Goal: Task Accomplishment & Management: Manage account settings

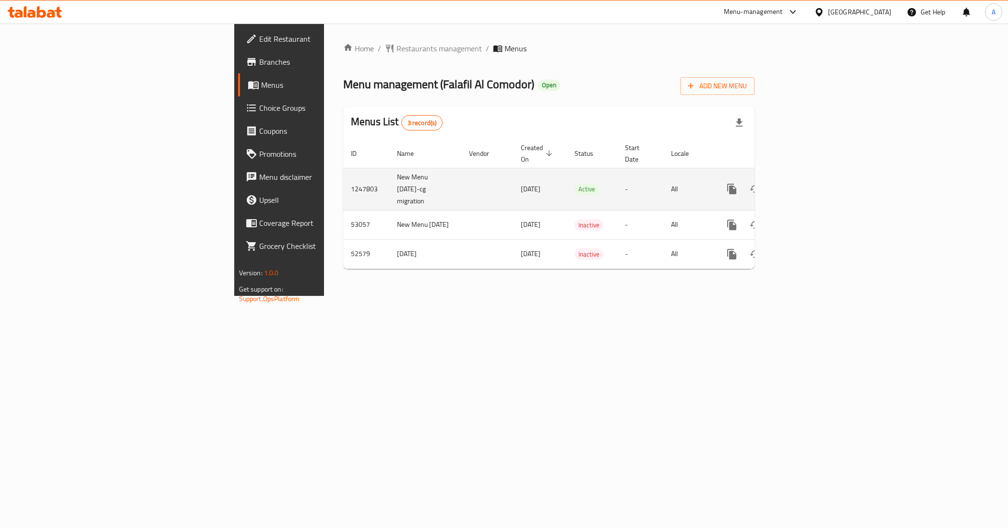
click at [805, 185] on icon "enhanced table" at bounding box center [800, 189] width 9 height 9
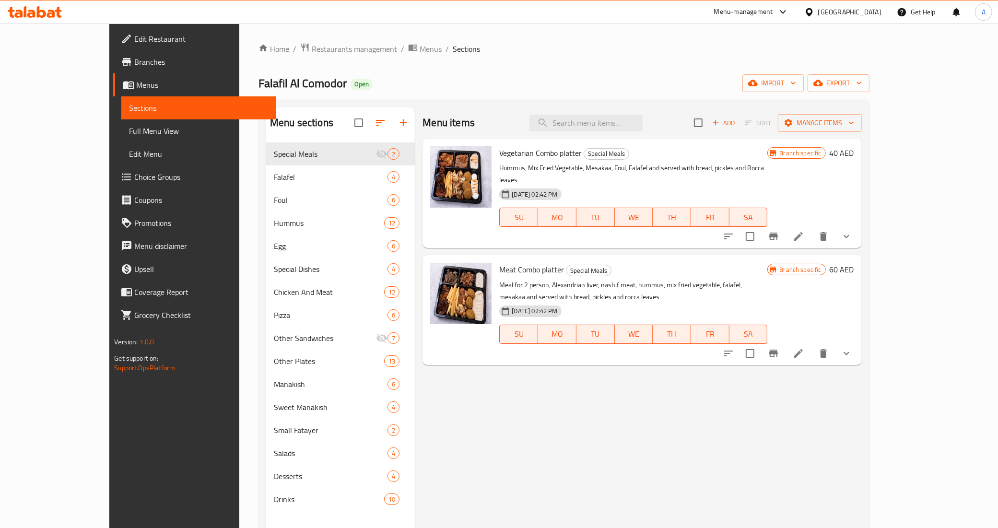
click at [647, 134] on div "Menu items Add Sort Manage items" at bounding box center [642, 122] width 439 height 31
click at [643, 126] on input "search" at bounding box center [586, 123] width 113 height 17
paste input "Falafel Sandwich"
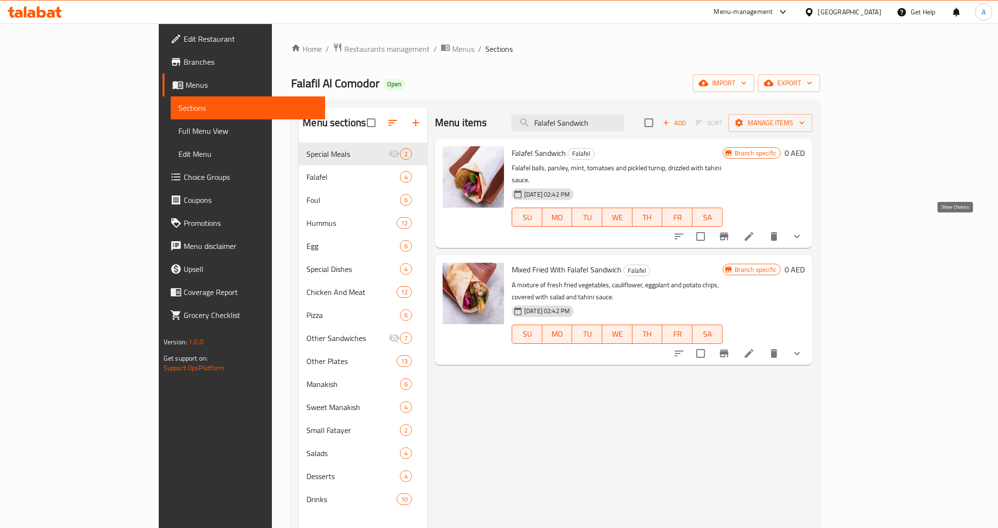
type input "Falafel Sandwich"
click at [803, 231] on icon "show more" at bounding box center [798, 237] width 12 height 12
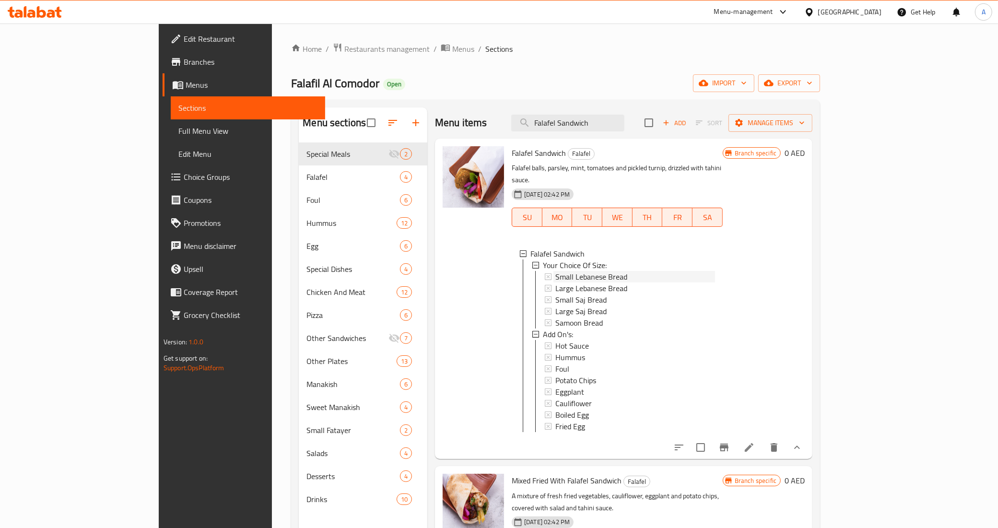
click at [596, 271] on div "Small Lebanese Bread" at bounding box center [636, 277] width 160 height 12
click at [584, 283] on span "Large Lebanese Bread" at bounding box center [592, 289] width 72 height 12
click at [560, 306] on span "Large Saj Bread" at bounding box center [581, 312] width 51 height 12
click at [184, 57] on span "Branches" at bounding box center [251, 62] width 134 height 12
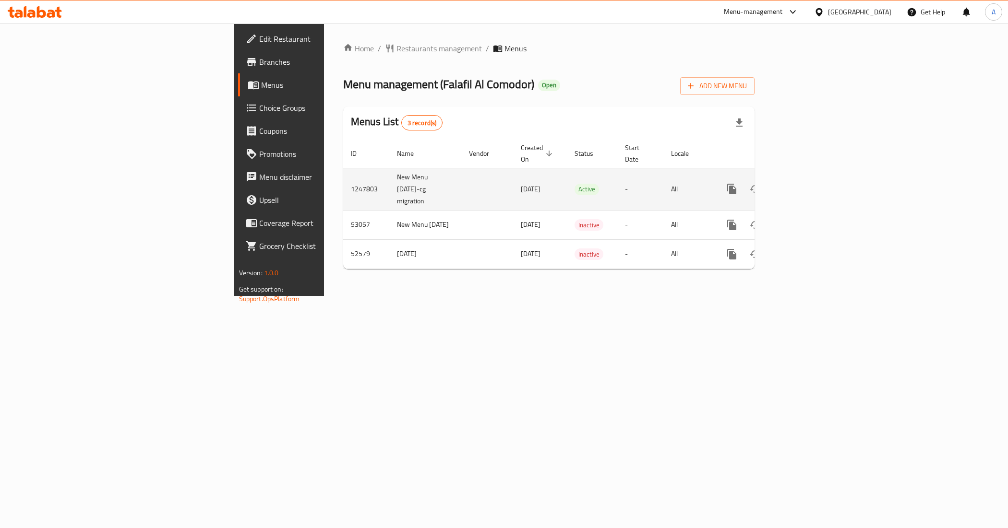
click at [805, 185] on icon "enhanced table" at bounding box center [800, 189] width 9 height 9
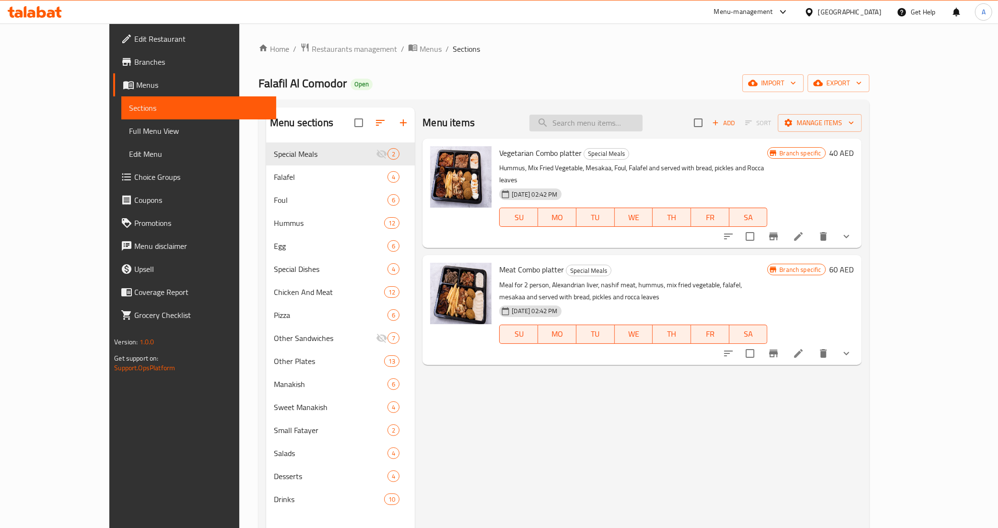
click at [610, 120] on input "search" at bounding box center [586, 123] width 113 height 17
paste input "Falafel Sandwich"
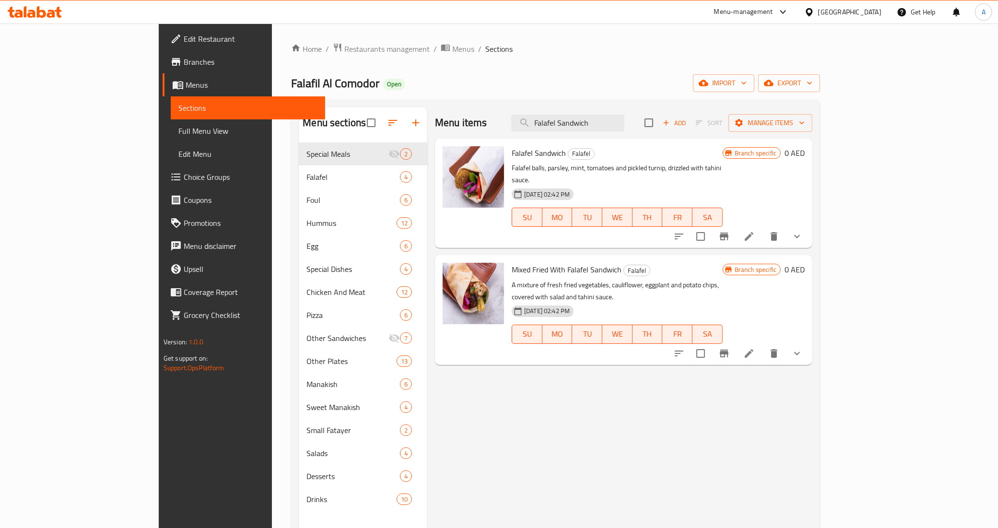
type input "Falafel Sandwich"
click at [803, 231] on icon "show more" at bounding box center [798, 237] width 12 height 12
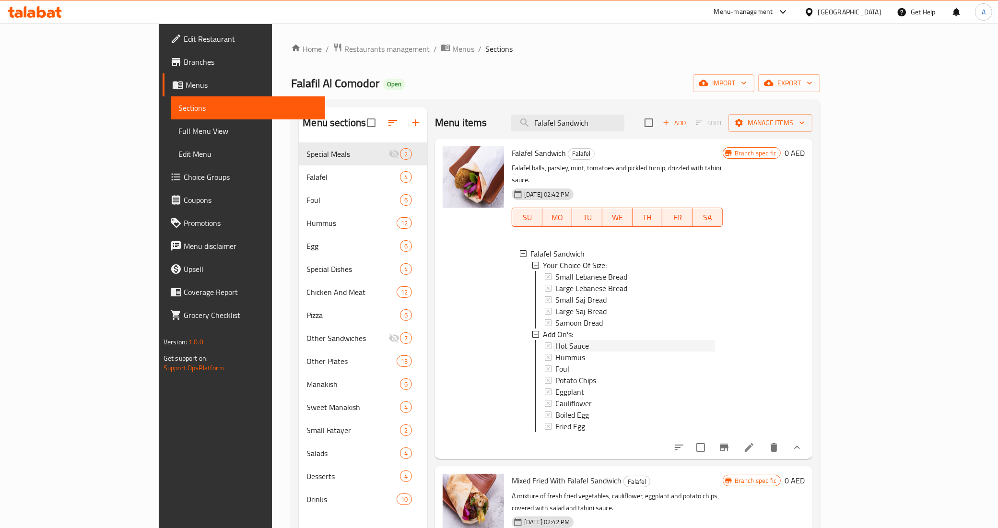
click at [556, 340] on span "Hot Sauce" at bounding box center [573, 346] width 34 height 12
click at [572, 271] on span "Small Lebanese Bread" at bounding box center [592, 277] width 72 height 12
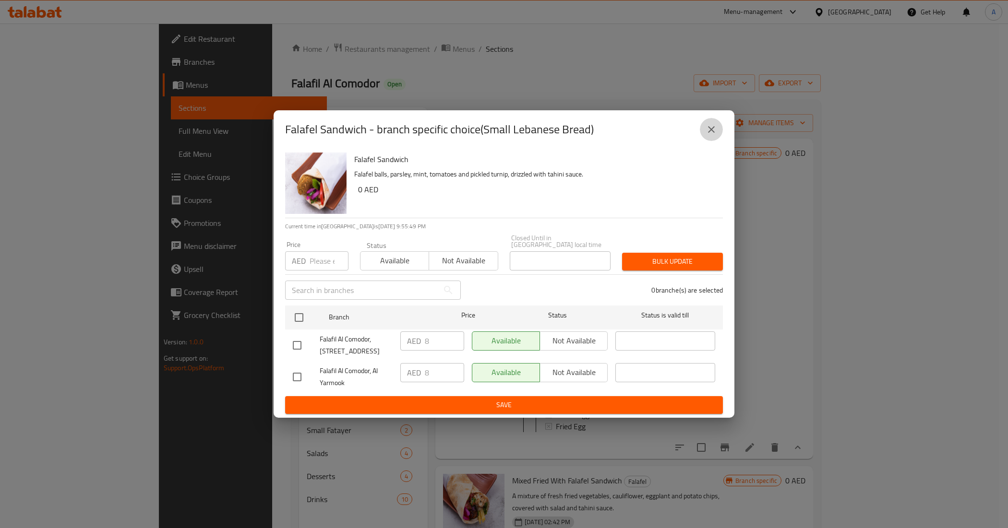
click at [708, 130] on icon "close" at bounding box center [711, 130] width 12 height 12
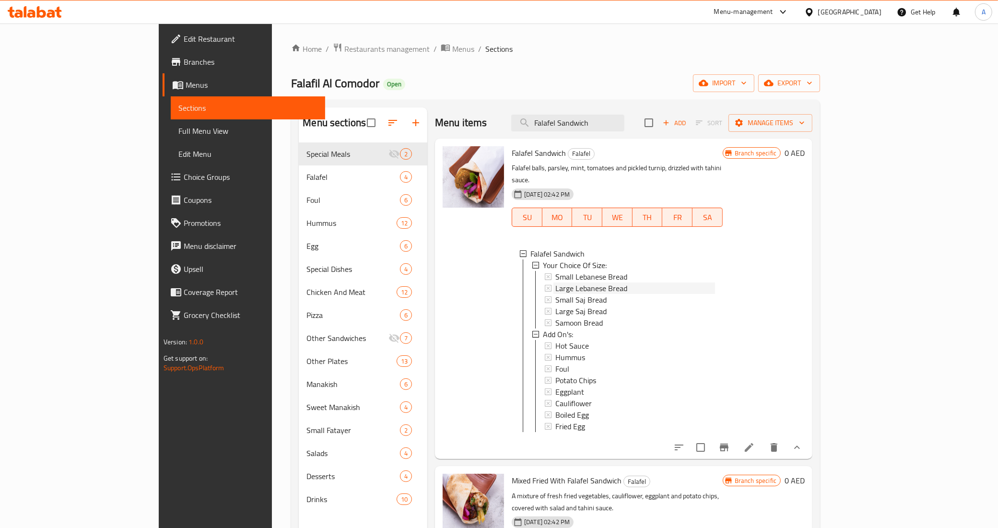
click at [556, 283] on span "Large Lebanese Bread" at bounding box center [592, 289] width 72 height 12
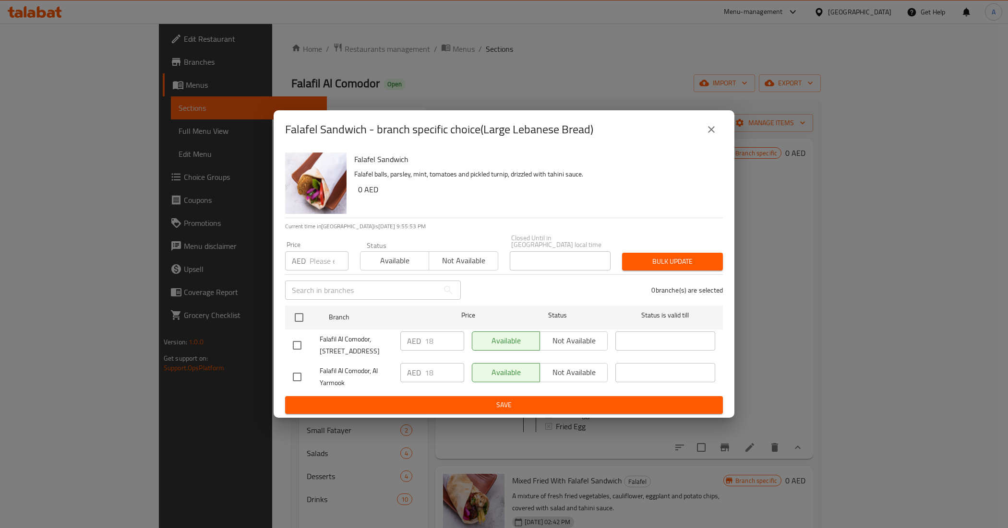
click at [713, 119] on button "close" at bounding box center [711, 129] width 23 height 23
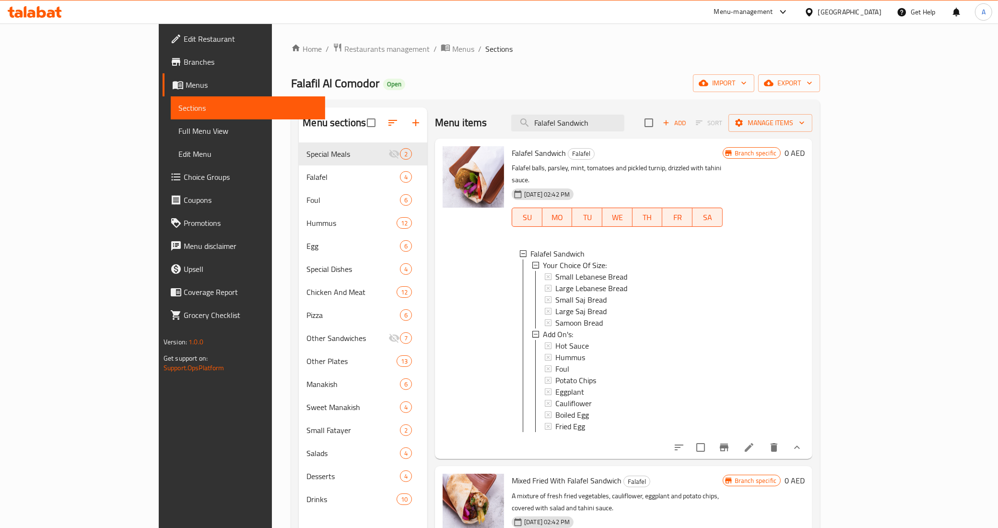
click at [843, 13] on div "[GEOGRAPHIC_DATA]" at bounding box center [850, 12] width 63 height 11
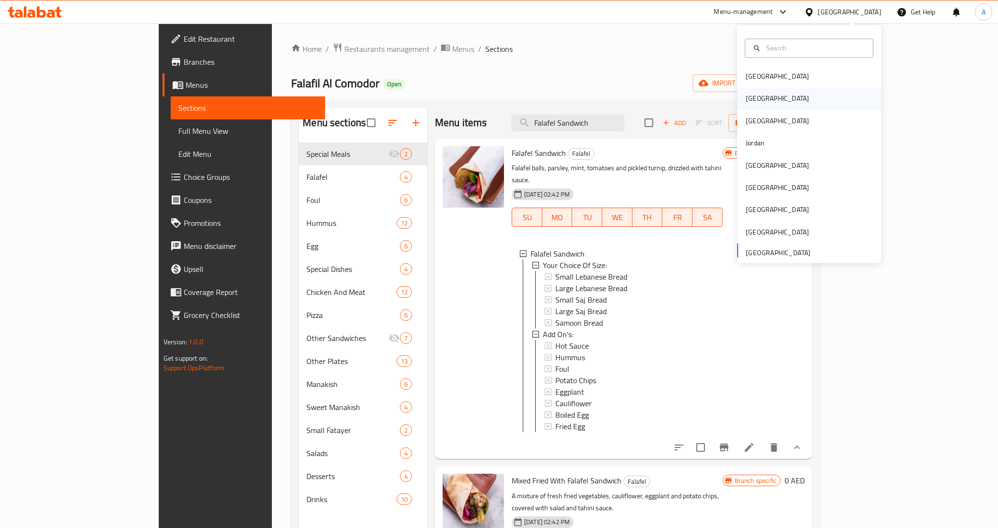
click at [764, 101] on div "[GEOGRAPHIC_DATA]" at bounding box center [809, 99] width 144 height 22
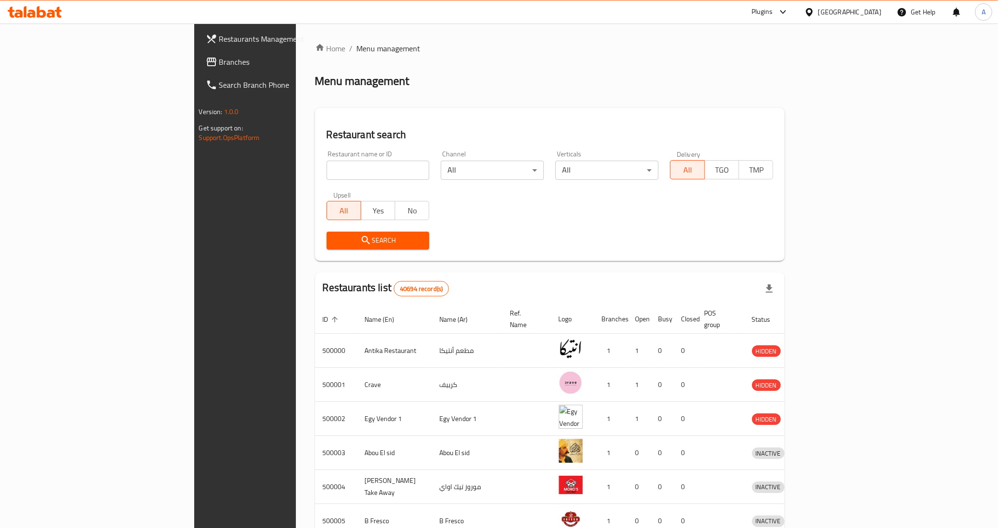
click at [327, 172] on input "search" at bounding box center [378, 170] width 103 height 19
type input "khaliha"
click button "Search" at bounding box center [378, 241] width 103 height 18
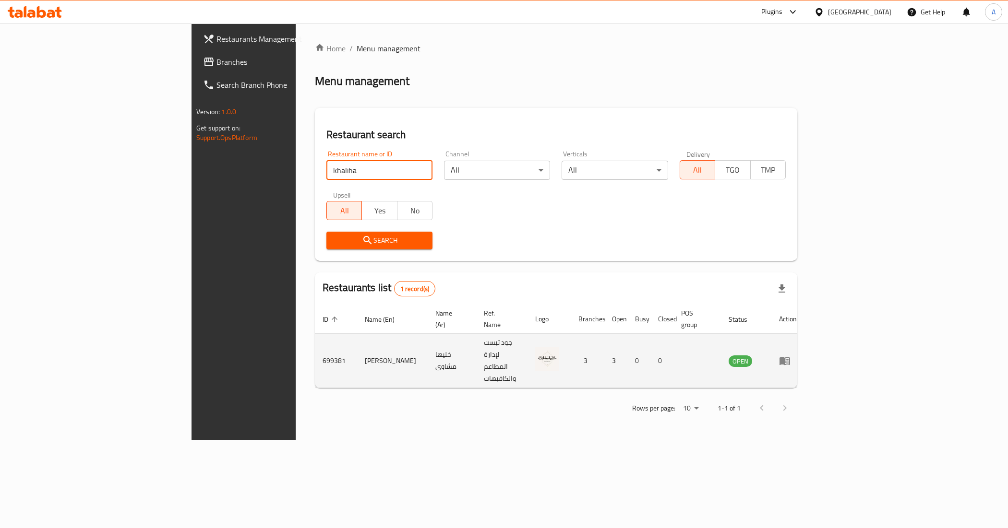
click at [790, 355] on icon "enhanced table" at bounding box center [785, 361] width 12 height 12
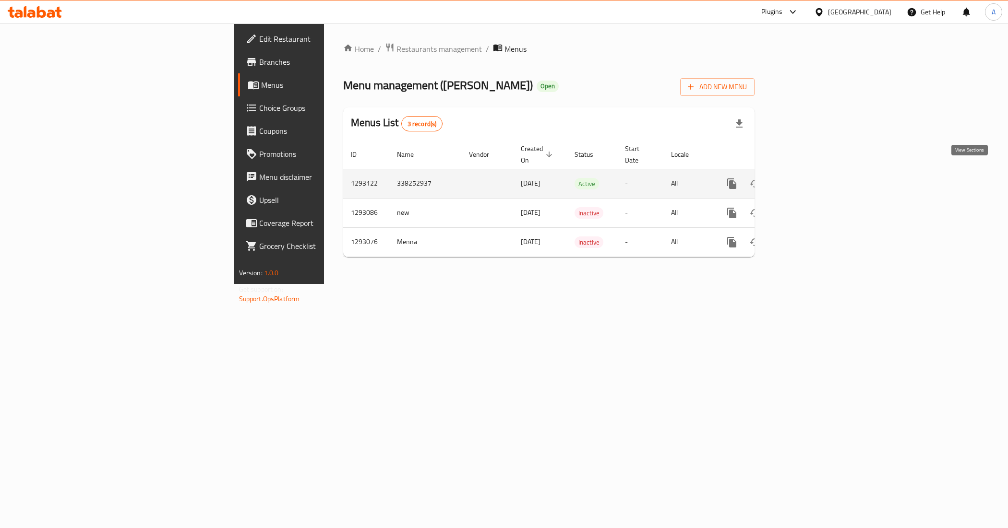
click at [807, 178] on icon "enhanced table" at bounding box center [801, 184] width 12 height 12
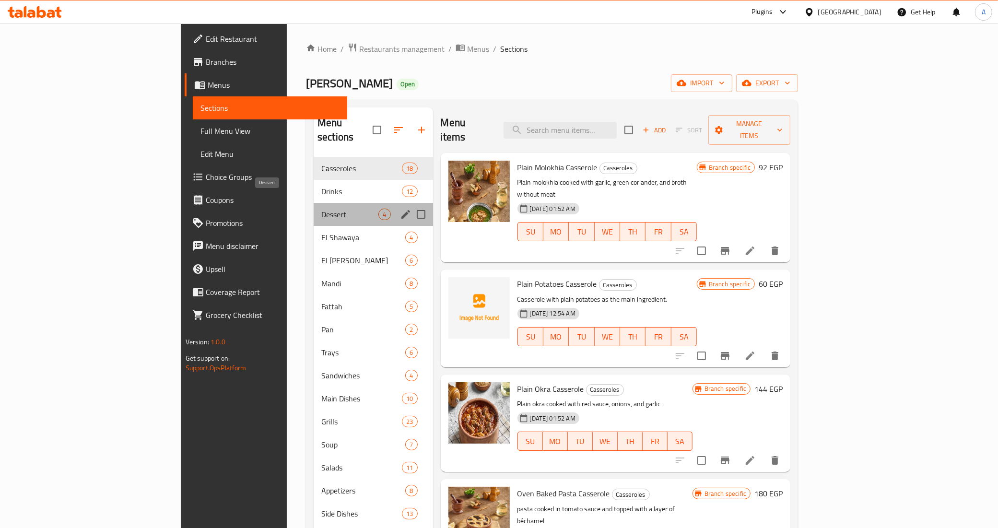
click at [321, 209] on span "Dessert" at bounding box center [349, 215] width 57 height 12
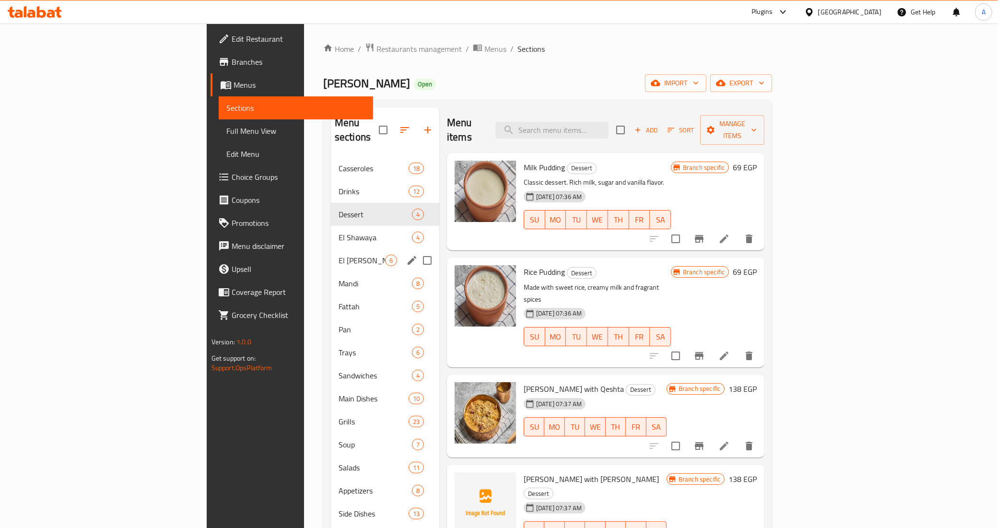
click at [331, 249] on div "El [PERSON_NAME] 6" at bounding box center [385, 260] width 108 height 23
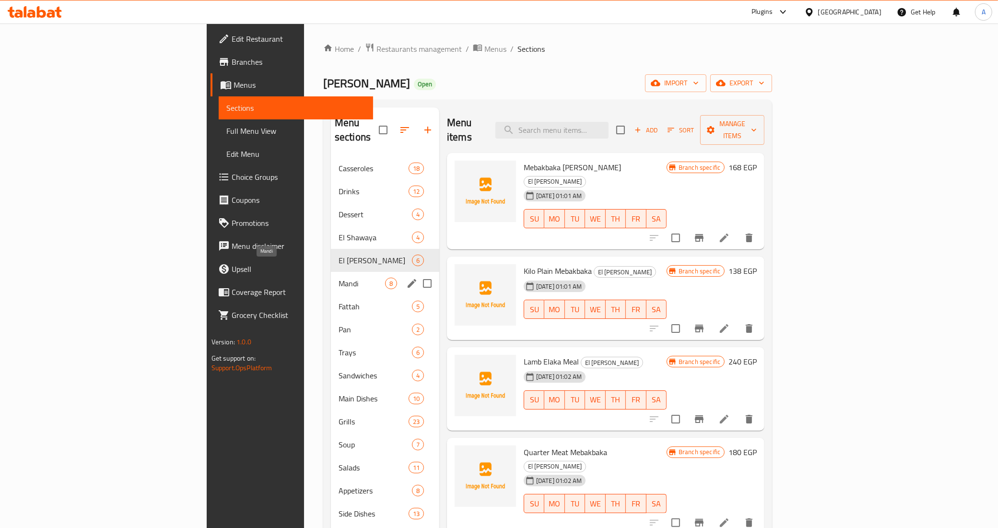
click at [331, 275] on div "Mandi 8" at bounding box center [385, 283] width 108 height 23
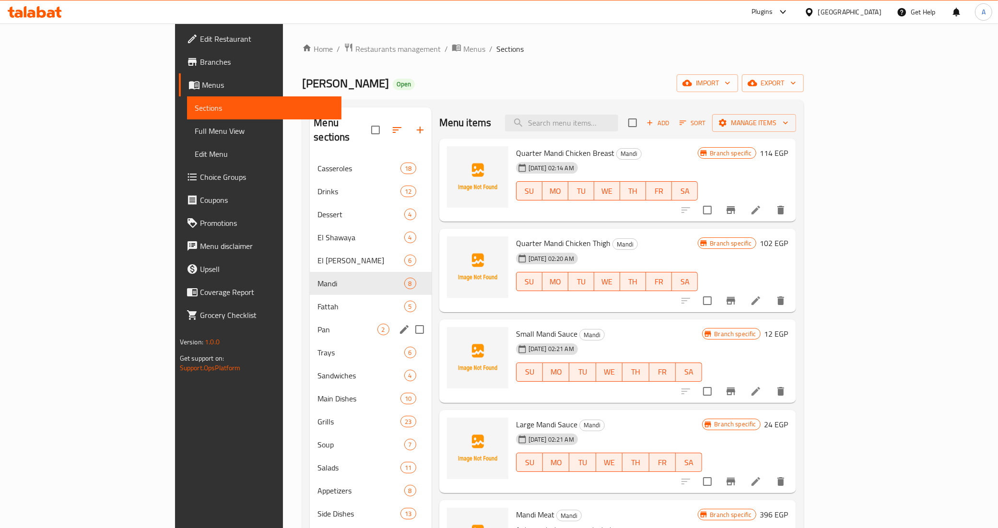
click at [310, 318] on div "Pan 2" at bounding box center [370, 329] width 121 height 23
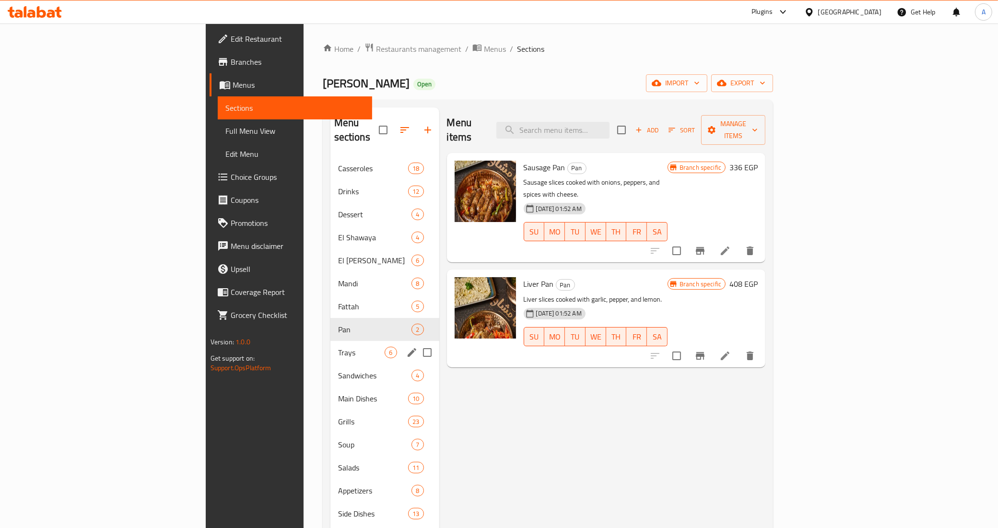
click at [331, 348] on div "Trays 6" at bounding box center [385, 352] width 109 height 23
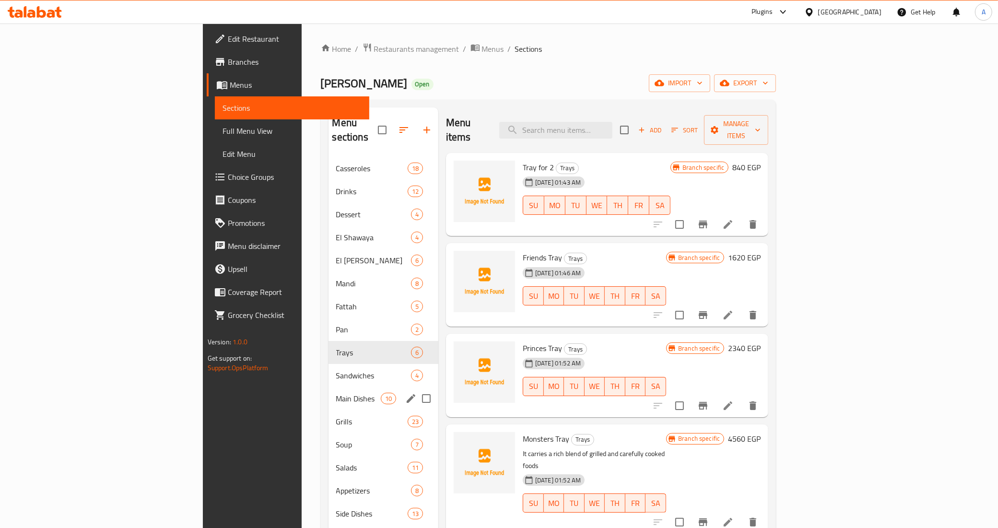
click at [329, 394] on div "Main Dishes 10" at bounding box center [384, 398] width 110 height 23
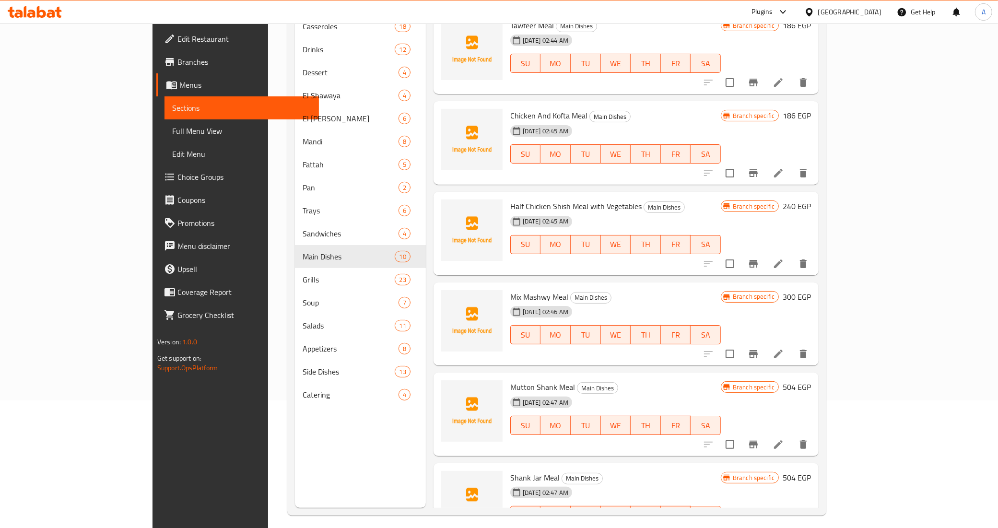
scroll to position [135, 0]
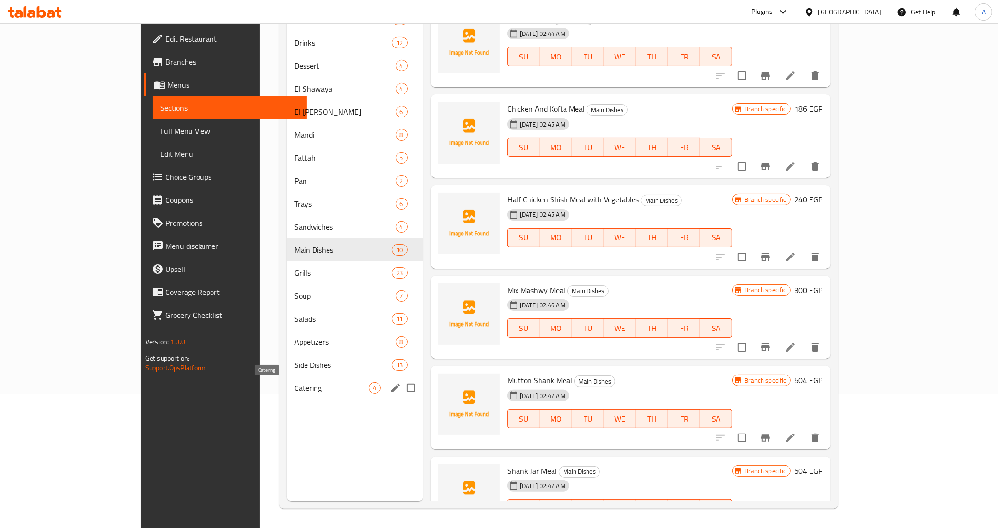
click at [295, 384] on span "Catering" at bounding box center [332, 388] width 74 height 12
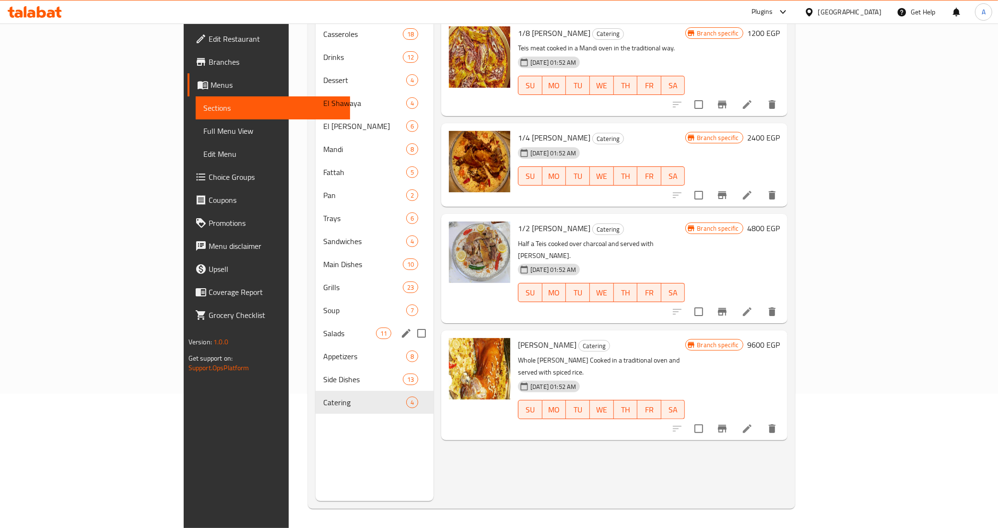
click at [323, 305] on span "Soup" at bounding box center [364, 311] width 83 height 12
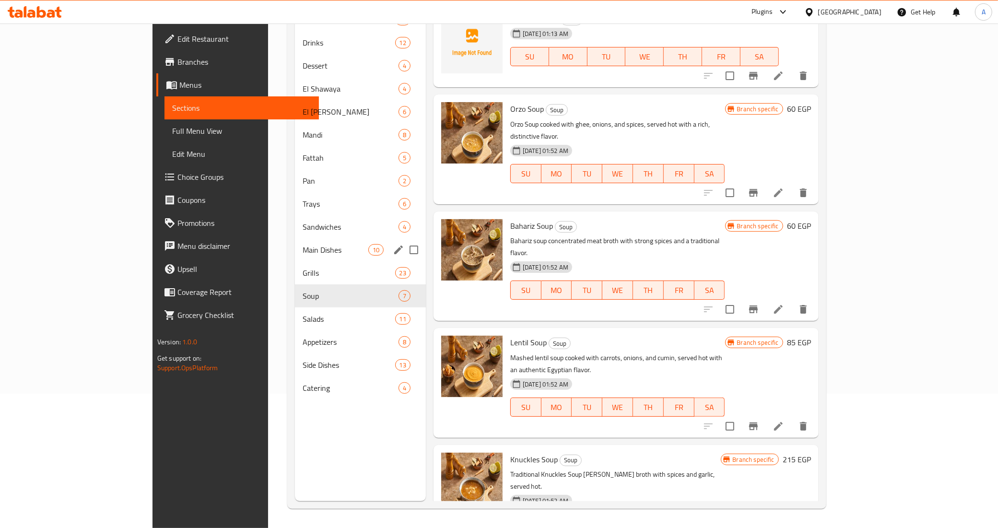
click at [295, 236] on div "Sandwiches 4" at bounding box center [360, 226] width 131 height 23
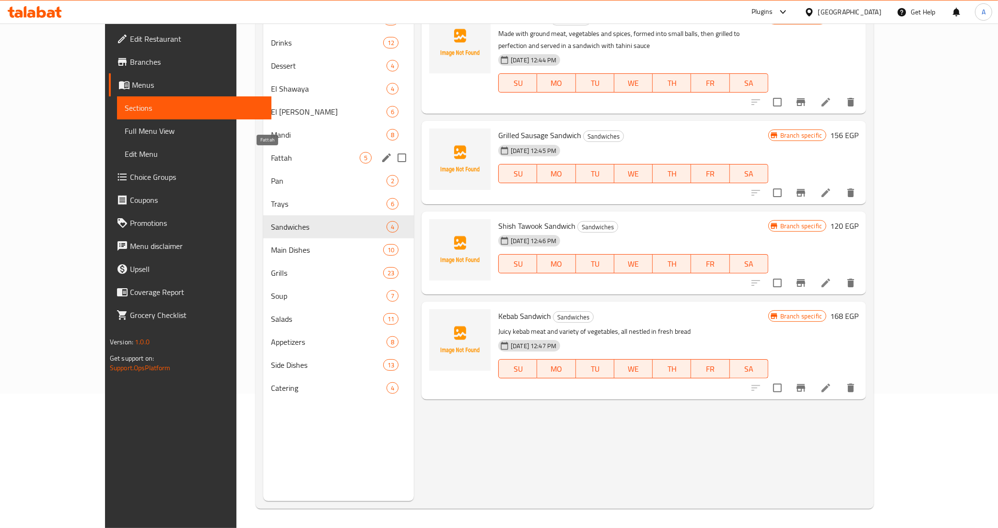
click at [271, 152] on span "Fattah" at bounding box center [315, 158] width 89 height 12
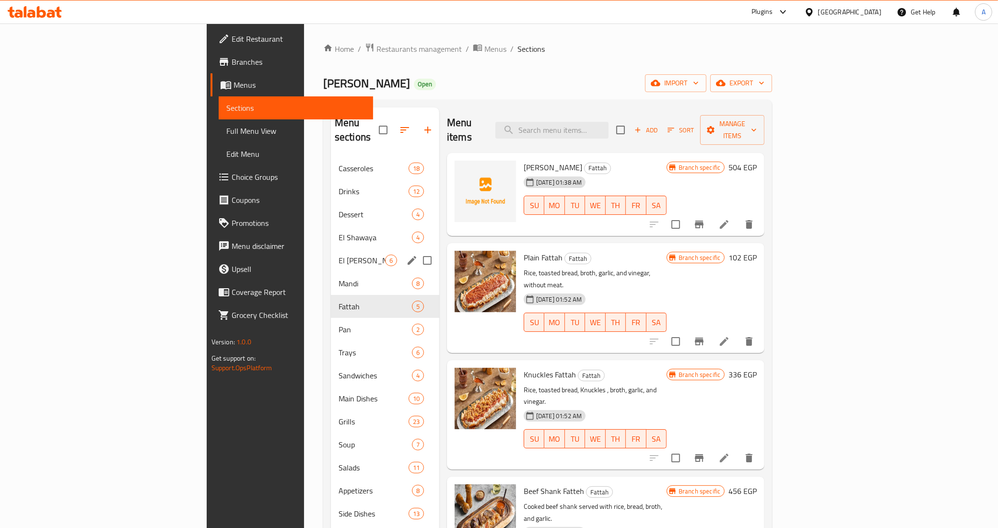
click at [339, 232] on span "El Shawaya" at bounding box center [375, 238] width 73 height 12
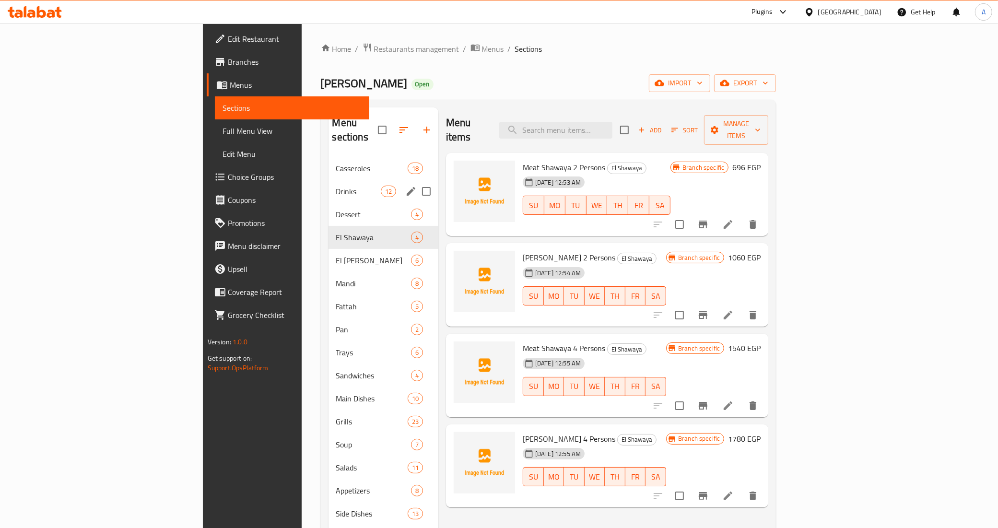
click at [329, 180] on div "Drinks 12" at bounding box center [384, 191] width 110 height 23
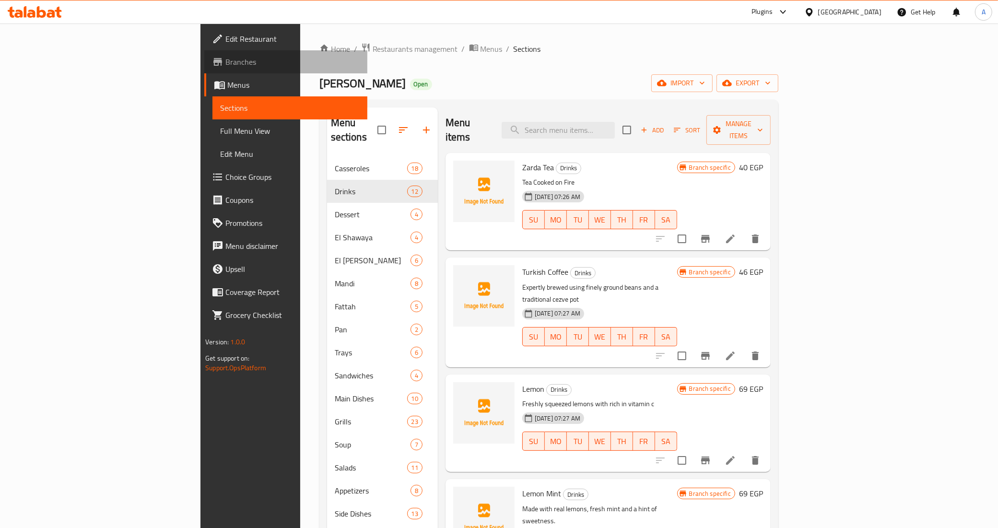
click at [226, 59] on span "Branches" at bounding box center [293, 62] width 134 height 12
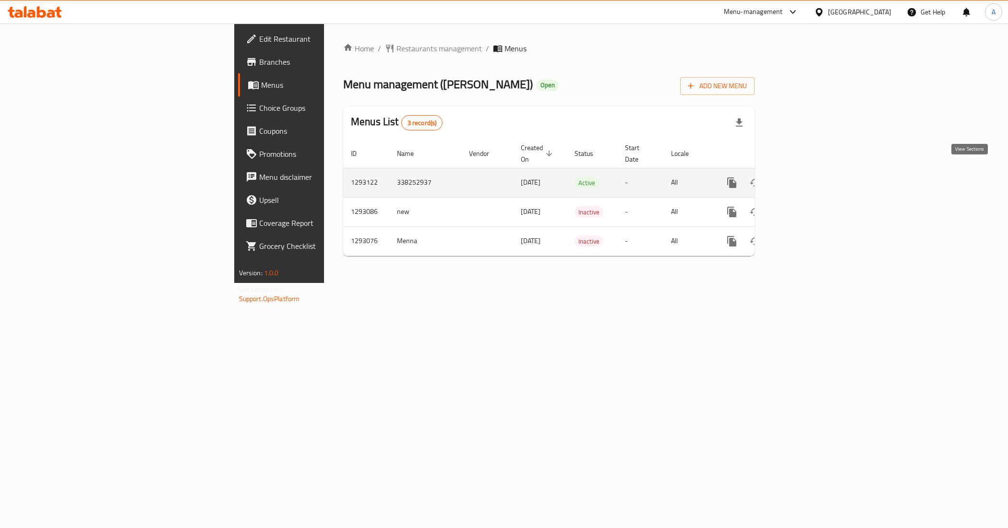
click at [807, 177] on icon "enhanced table" at bounding box center [801, 183] width 12 height 12
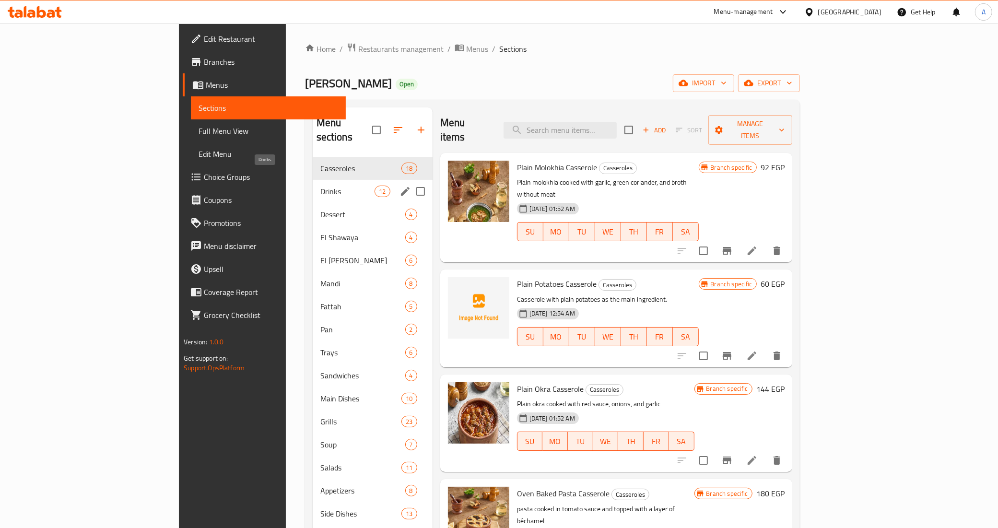
click at [321, 186] on span "Drinks" at bounding box center [348, 192] width 55 height 12
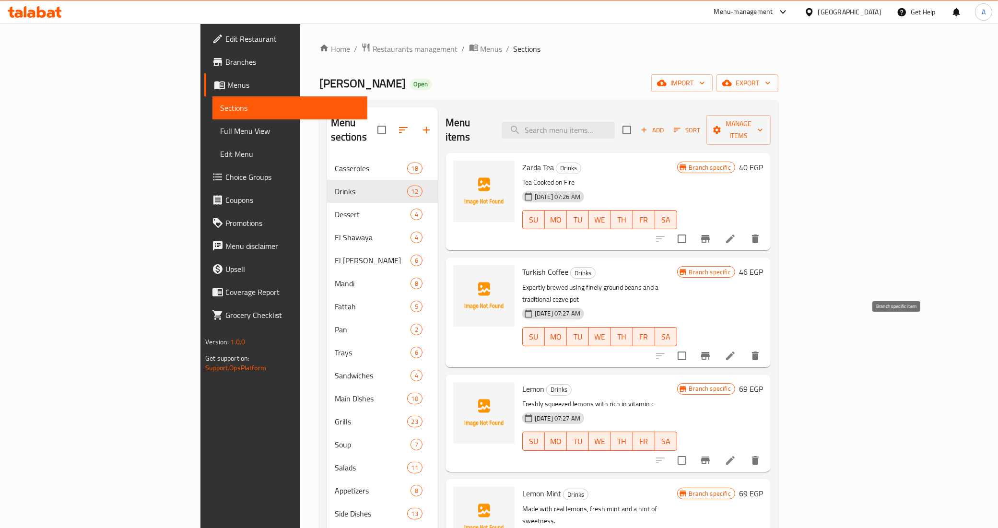
click at [717, 345] on button "Branch-specific-item" at bounding box center [705, 356] width 23 height 23
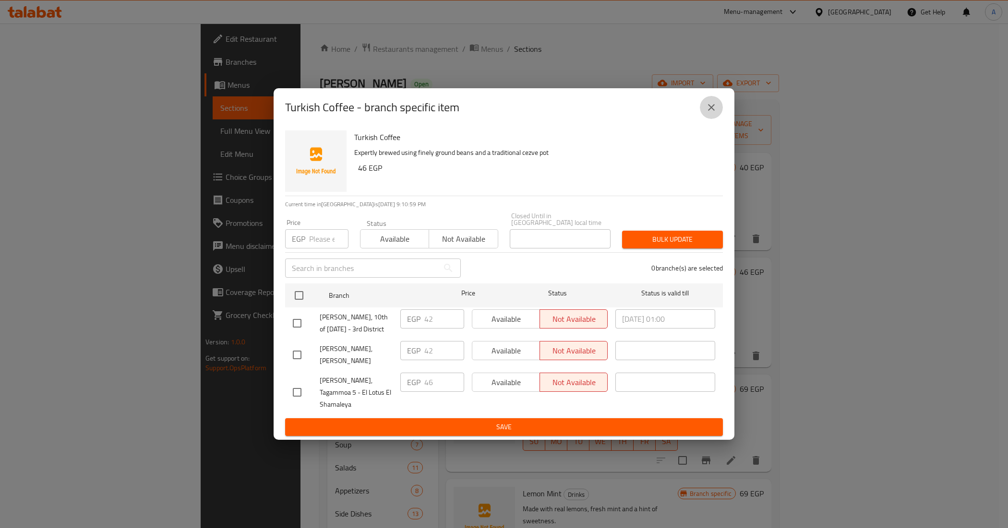
click at [707, 113] on icon "close" at bounding box center [711, 108] width 12 height 12
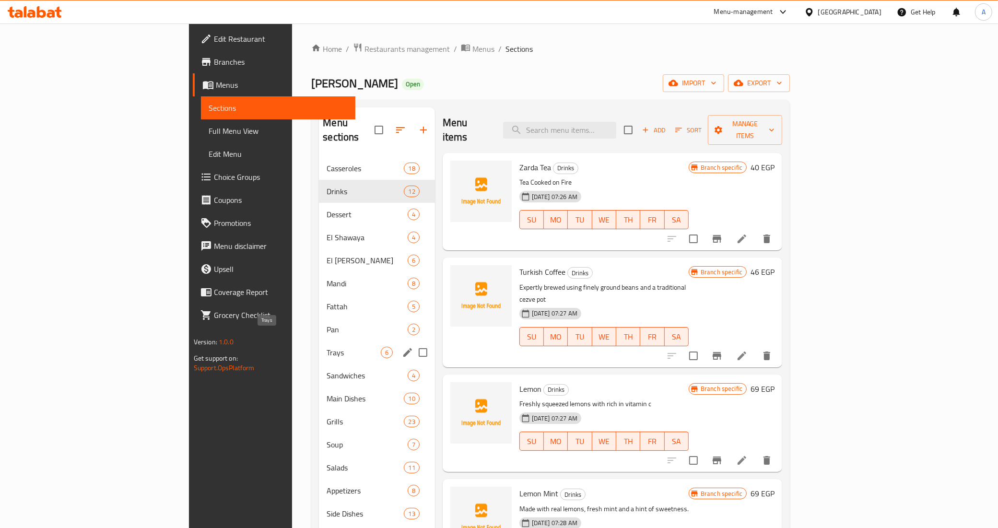
click at [327, 347] on span "Trays" at bounding box center [354, 353] width 54 height 12
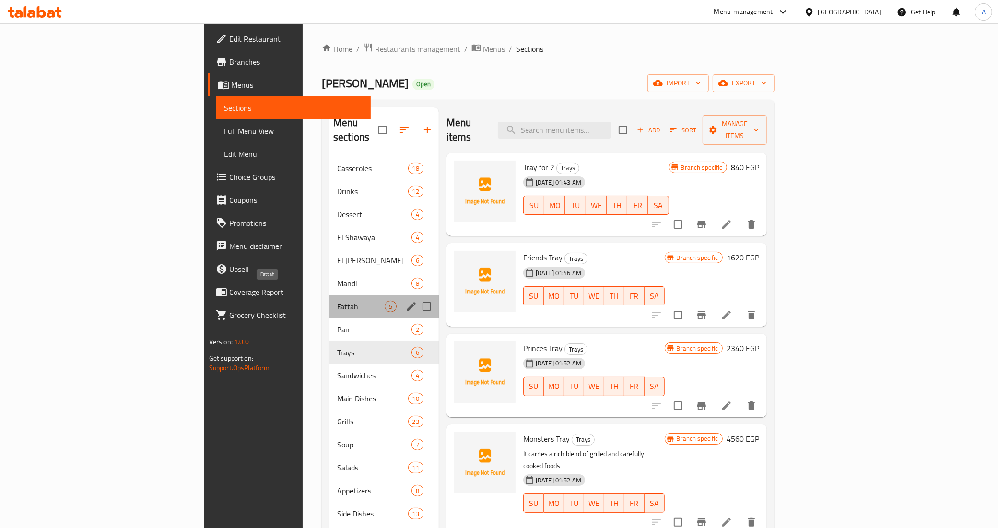
click at [337, 301] on span "Fattah" at bounding box center [361, 307] width 48 height 12
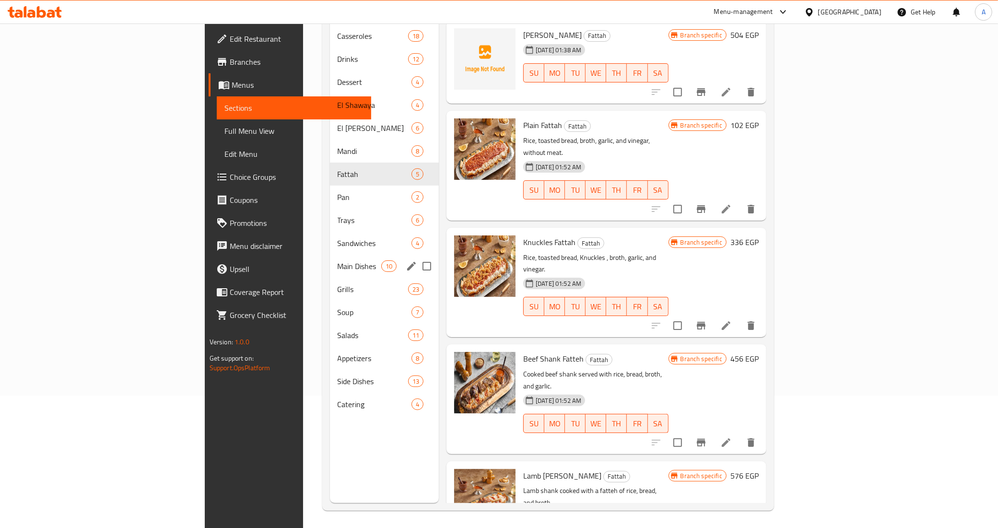
scroll to position [135, 0]
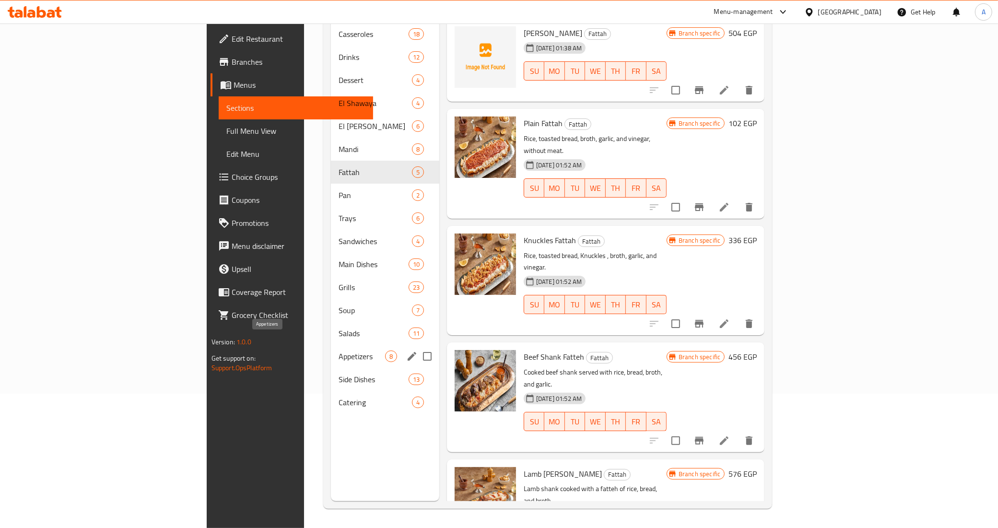
click at [339, 351] on span "Appetizers" at bounding box center [362, 357] width 47 height 12
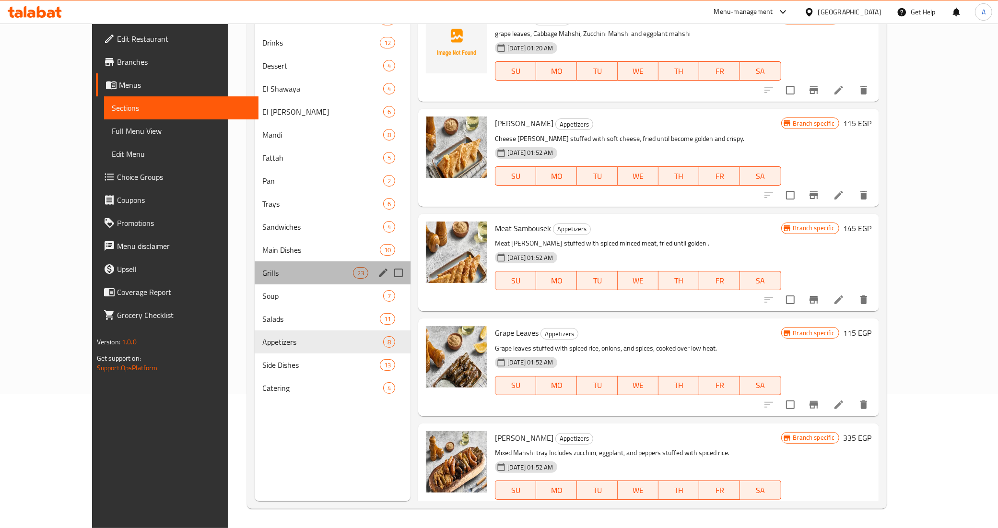
click at [255, 265] on div "Grills 23" at bounding box center [333, 272] width 156 height 23
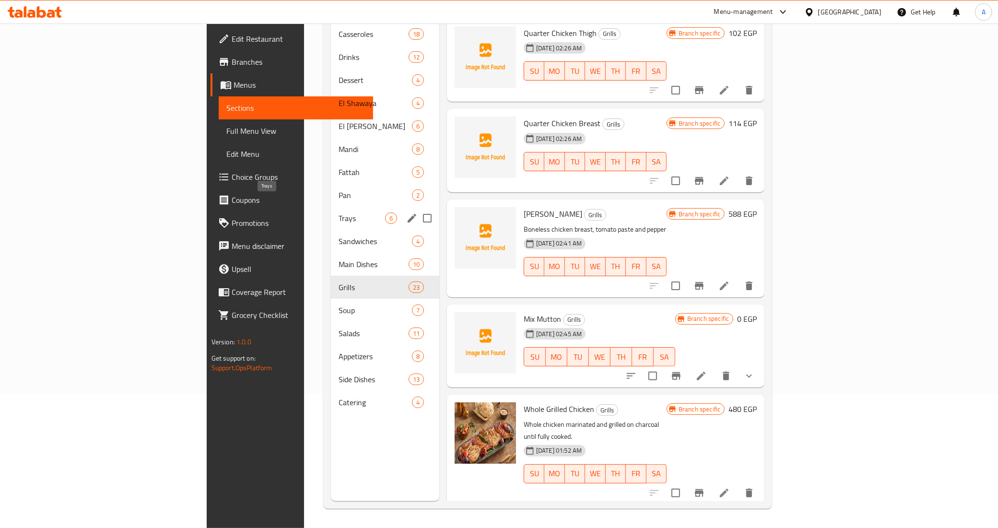
click at [339, 213] on span "Trays" at bounding box center [362, 219] width 47 height 12
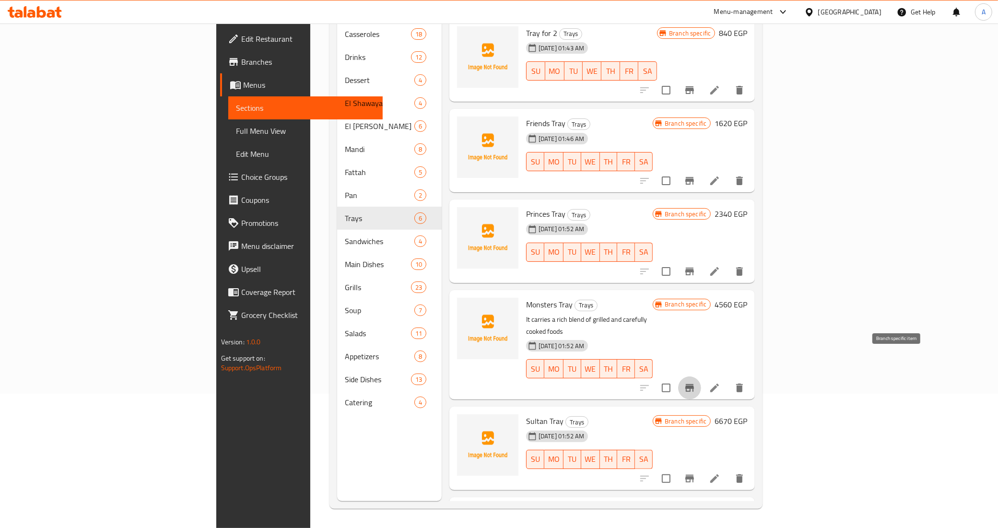
click at [694, 384] on icon "Branch-specific-item" at bounding box center [690, 388] width 9 height 8
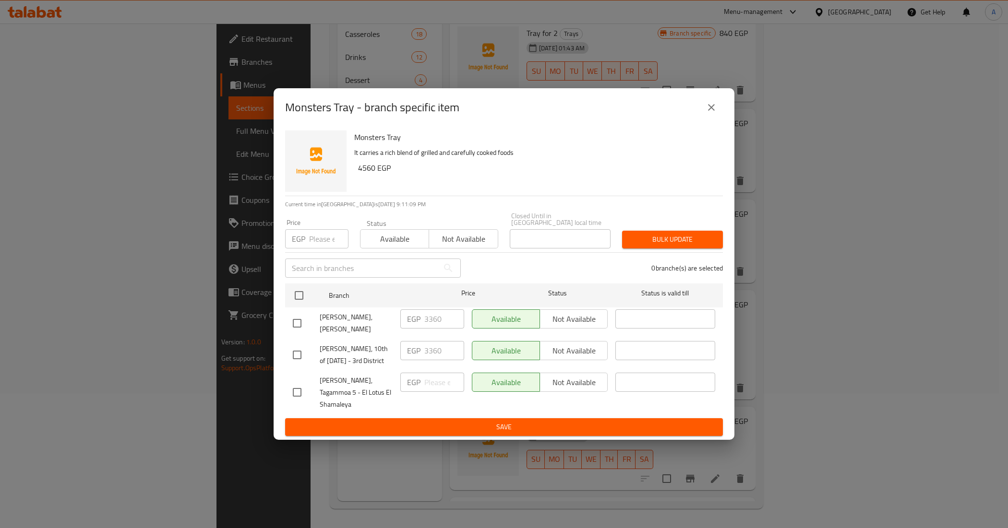
click at [700, 111] on button "close" at bounding box center [711, 107] width 23 height 23
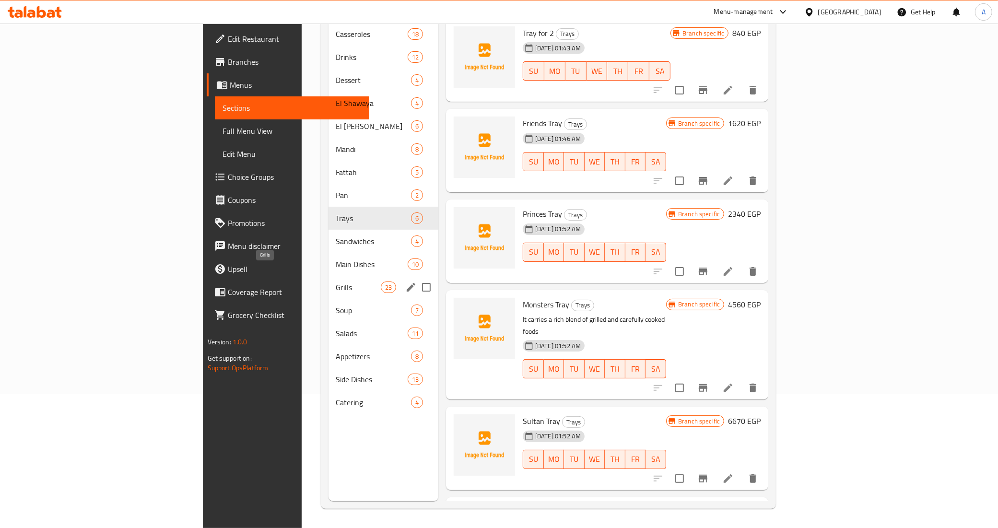
click at [329, 278] on div "Grills 23" at bounding box center [384, 287] width 110 height 23
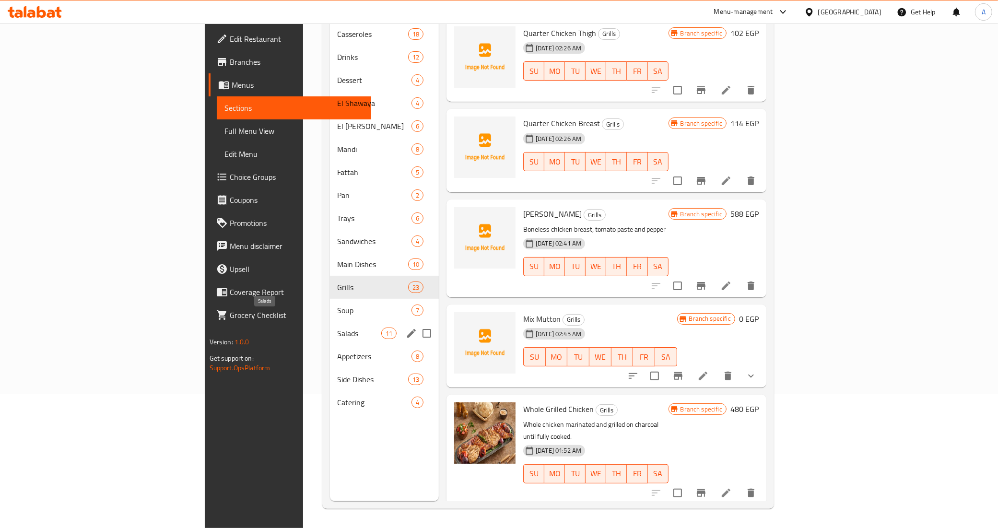
click at [330, 324] on div "Salads 11" at bounding box center [384, 333] width 109 height 23
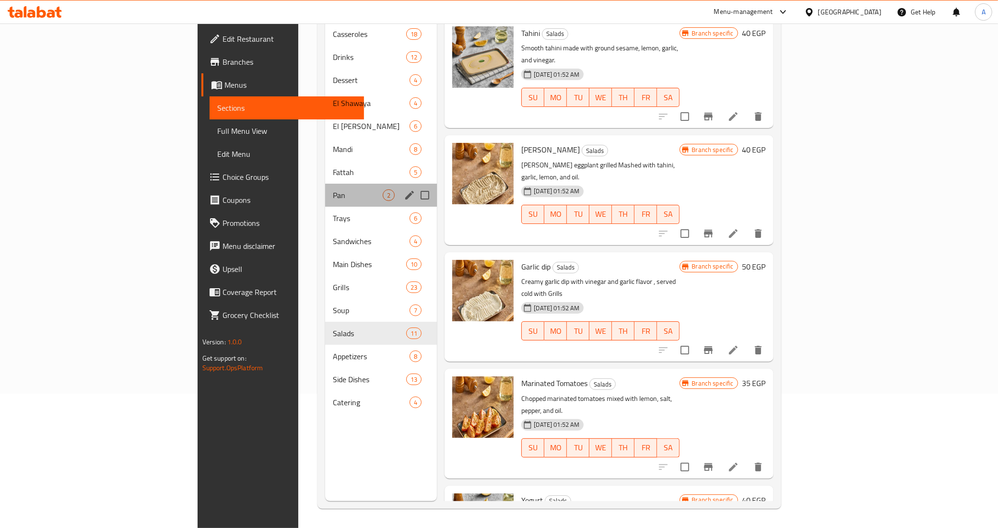
click at [325, 190] on div "Pan 2" at bounding box center [381, 195] width 112 height 23
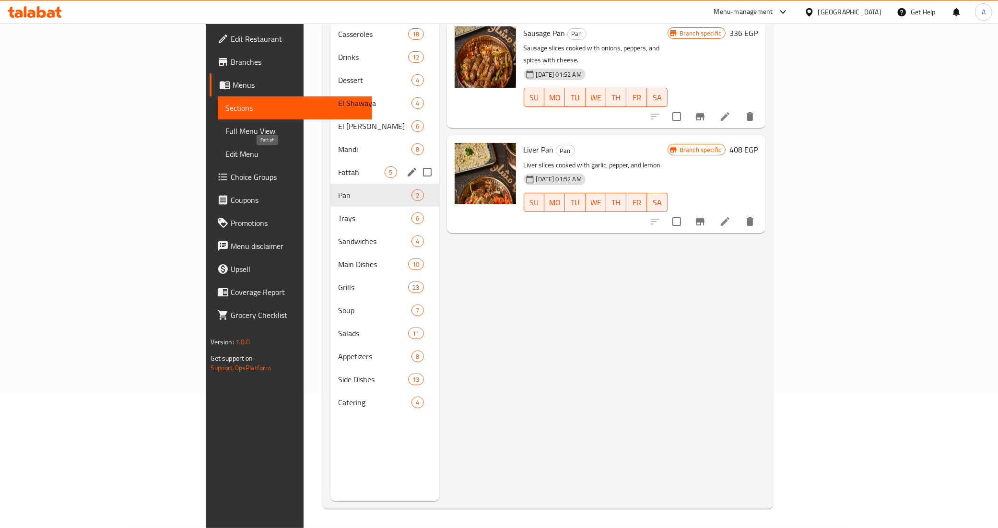
click at [338, 166] on span "Fattah" at bounding box center [361, 172] width 47 height 12
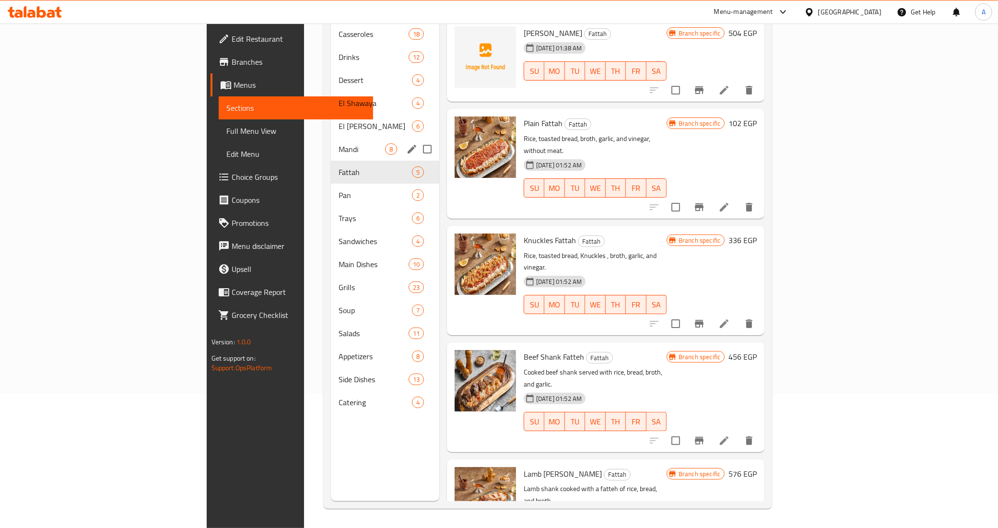
click at [339, 120] on span "El [PERSON_NAME]" at bounding box center [375, 126] width 73 height 12
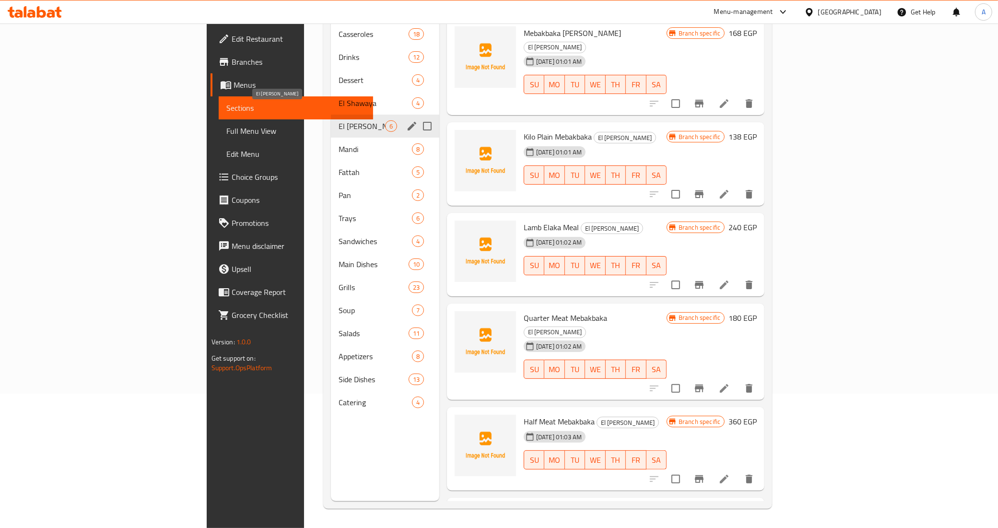
click at [331, 97] on div "El Shawaya 4" at bounding box center [385, 103] width 108 height 23
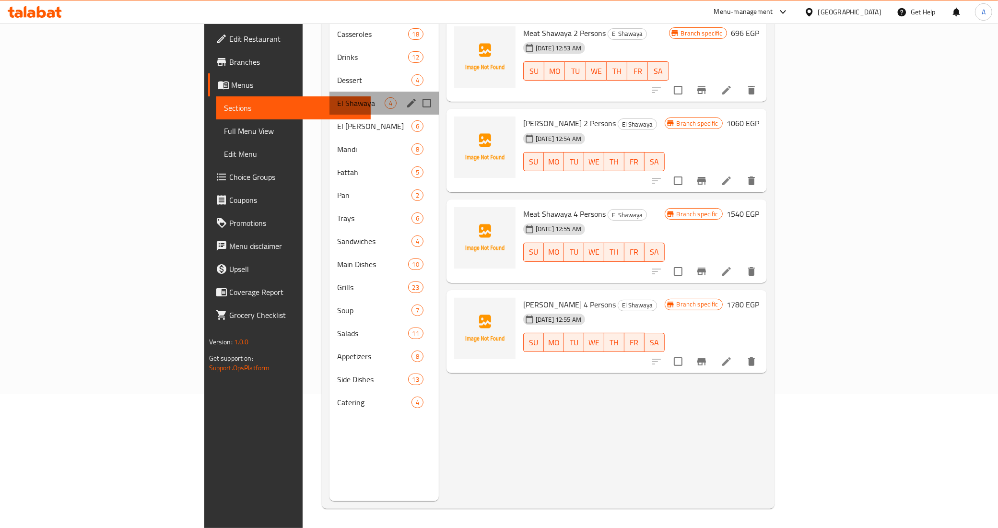
click at [330, 92] on div "El Shawaya 4" at bounding box center [384, 103] width 109 height 23
click at [330, 69] on div "Dessert 4" at bounding box center [384, 80] width 109 height 23
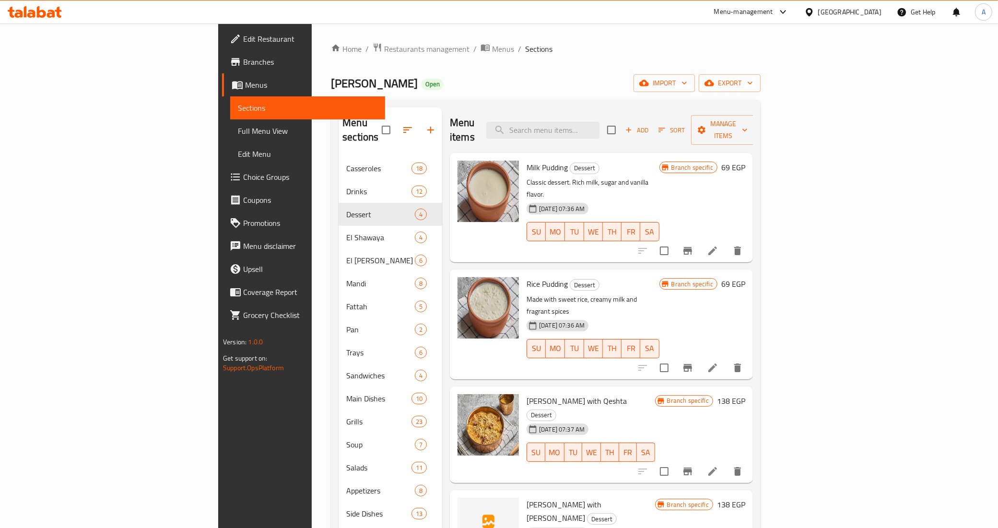
click at [331, 94] on span "[PERSON_NAME]" at bounding box center [374, 83] width 87 height 22
copy span "[PERSON_NAME]"
click at [443, 91] on div "Khaliha Mashawy Open import export" at bounding box center [546, 83] width 430 height 18
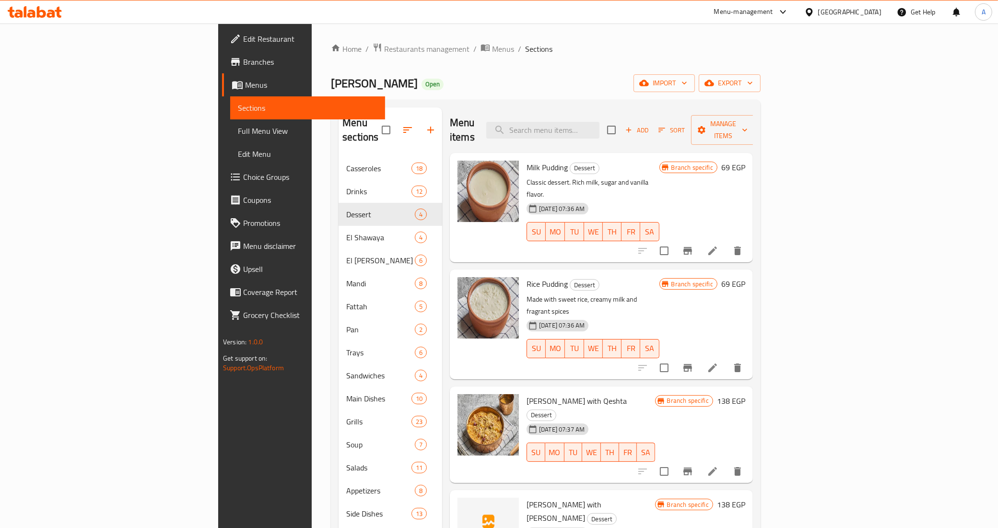
click at [331, 82] on span "[PERSON_NAME]" at bounding box center [374, 83] width 87 height 22
copy span "[PERSON_NAME]"
click at [312, 38] on div "Home / Restaurants management / Menus / Sections Khaliha Mashawy Open import ex…" at bounding box center [546, 343] width 468 height 639
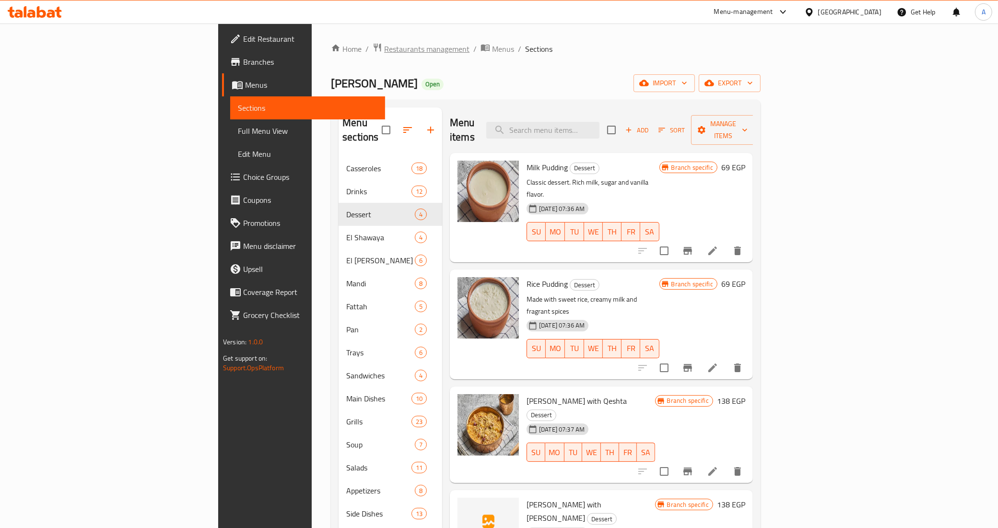
click at [384, 43] on span "Restaurants management" at bounding box center [426, 49] width 85 height 12
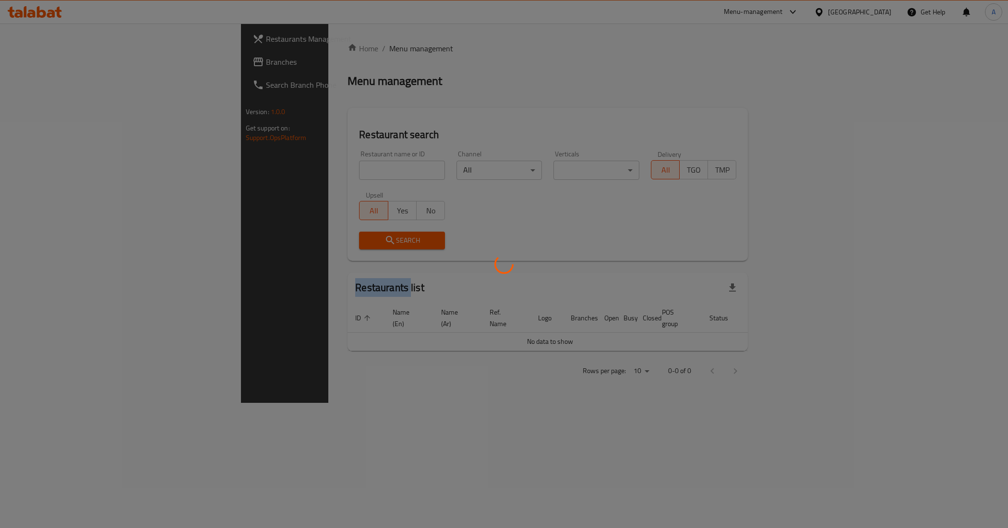
click at [280, 41] on div at bounding box center [504, 264] width 1008 height 528
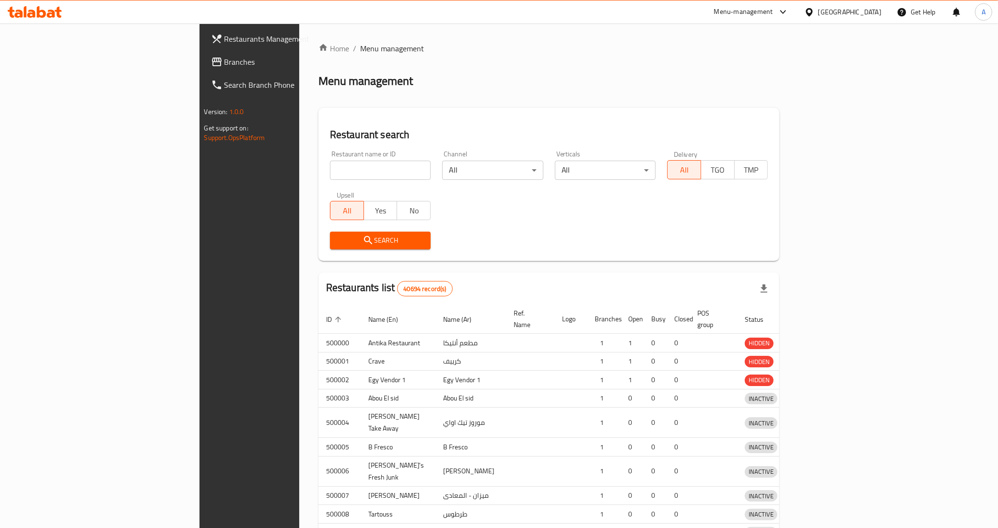
click at [319, 170] on div "Home / Menu management Menu management Restaurant search Restaurant name or ID …" at bounding box center [550, 309] width 462 height 532
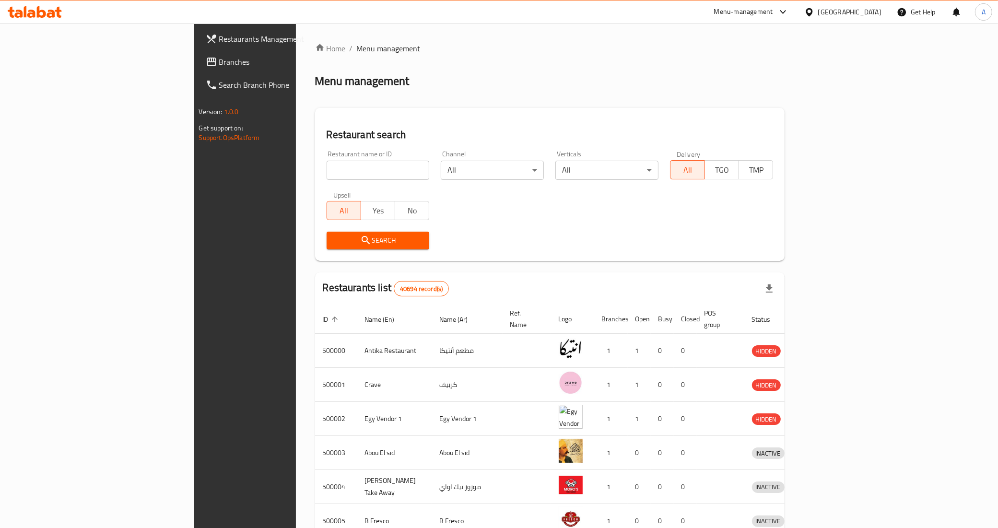
click at [327, 170] on input "search" at bounding box center [378, 170] width 103 height 19
paste input "[PERSON_NAME]"
type input "[PERSON_NAME]"
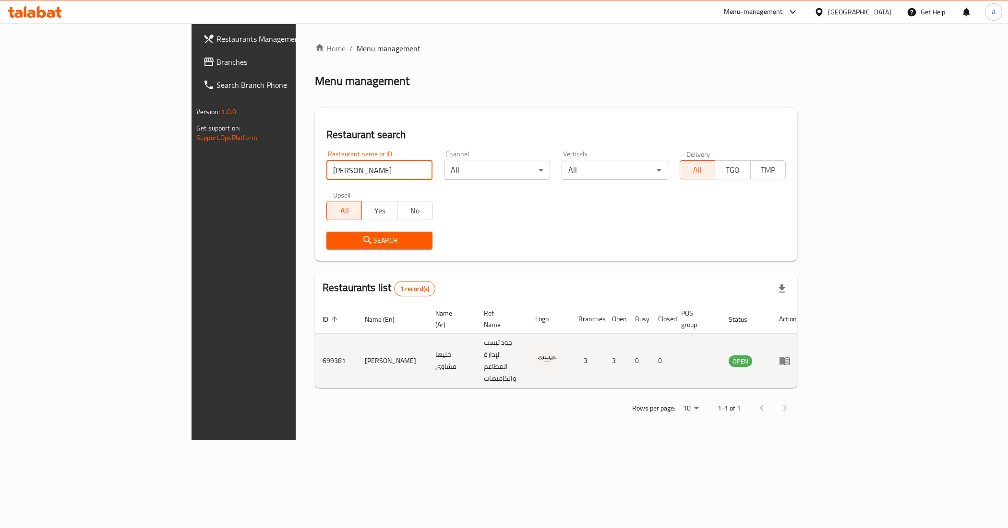
click at [315, 342] on td "699381" at bounding box center [336, 361] width 42 height 54
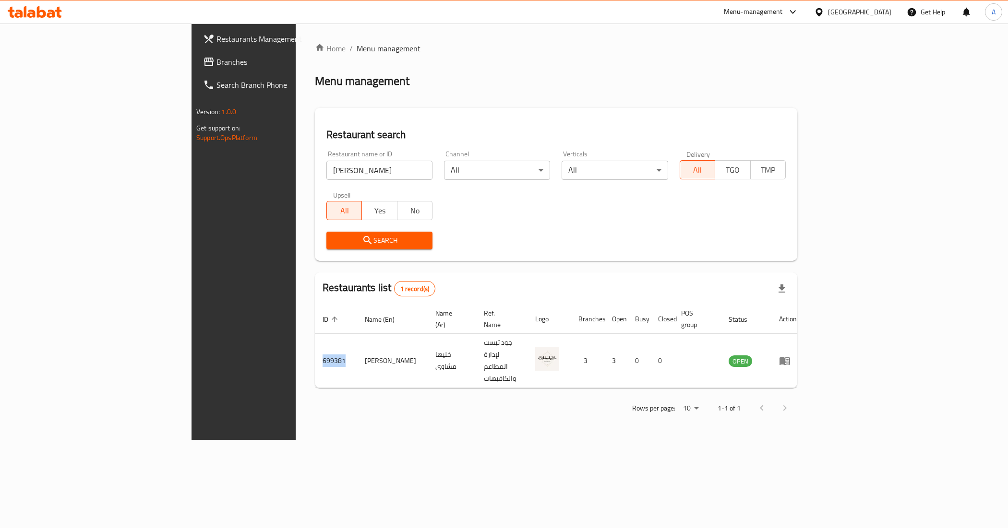
copy td "699381"
click at [644, 414] on div "Home / Menu management Menu management Restaurant search Restaurant name or ID …" at bounding box center [556, 232] width 521 height 416
click at [828, 12] on div at bounding box center [821, 12] width 14 height 11
click at [766, 179] on div "[GEOGRAPHIC_DATA]" at bounding box center [787, 185] width 79 height 22
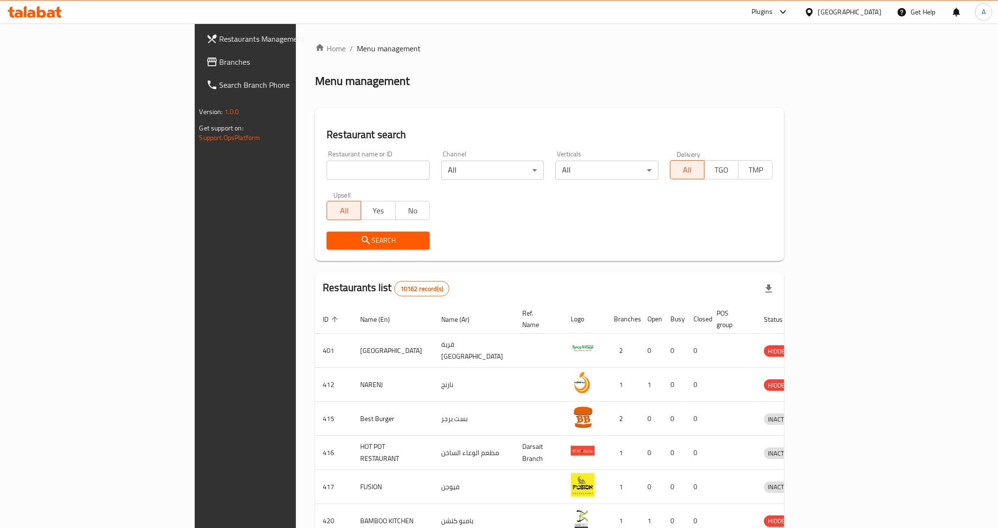
click at [327, 176] on input "search" at bounding box center [378, 170] width 103 height 19
paste input "693151"
type input "693151"
click button "Search" at bounding box center [378, 241] width 103 height 18
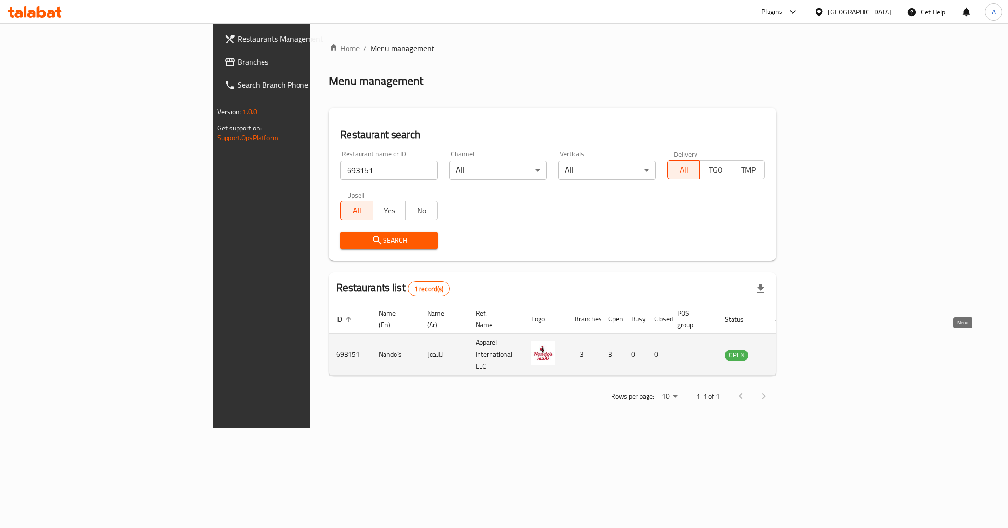
click at [786, 351] on icon "enhanced table" at bounding box center [780, 355] width 11 height 8
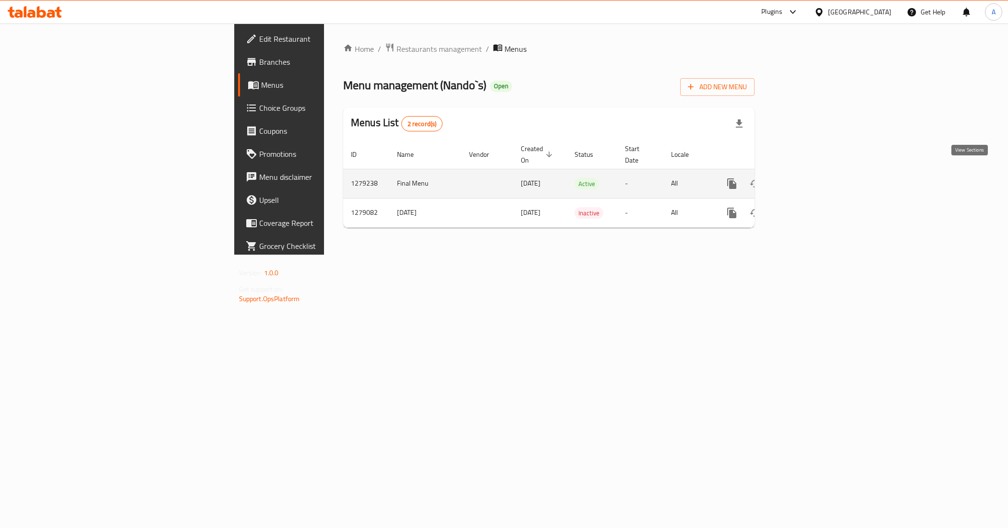
click at [805, 179] on icon "enhanced table" at bounding box center [800, 183] width 9 height 9
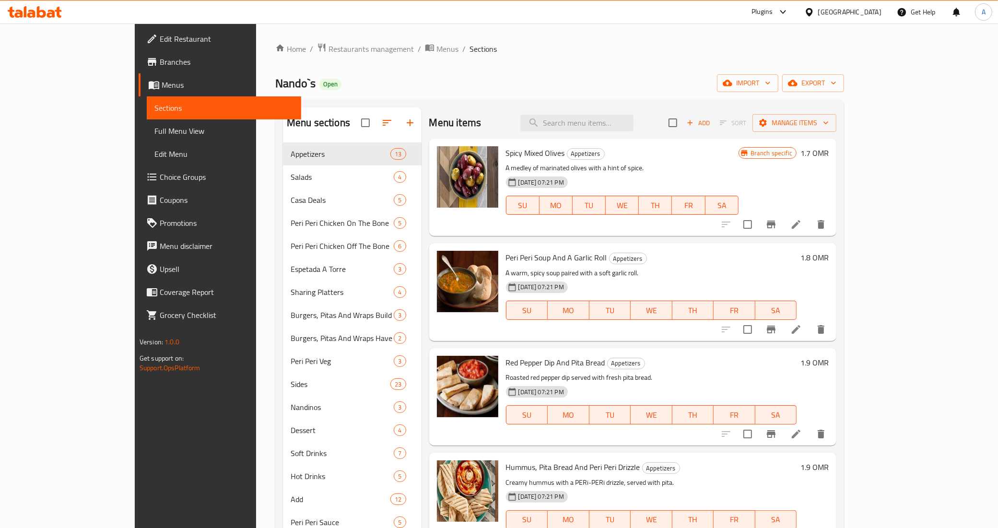
click at [615, 108] on div "Menu items Add Sort Manage items" at bounding box center [633, 122] width 408 height 31
click at [634, 131] on input "search" at bounding box center [577, 123] width 113 height 17
paste input "Off The Bone For 1 Person"
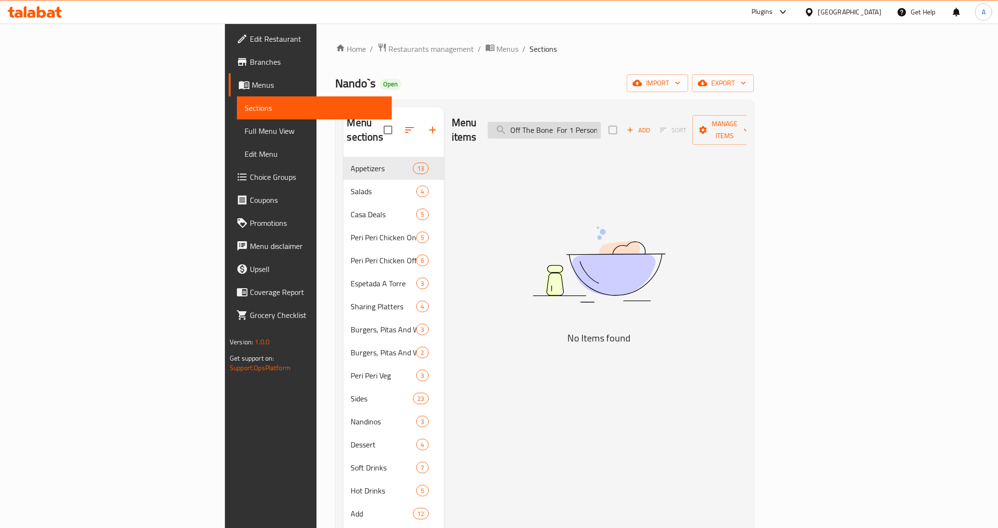
click at [601, 125] on input "Off The Bone For 1 Person" at bounding box center [544, 130] width 113 height 17
drag, startPoint x: 665, startPoint y: 125, endPoint x: 680, endPoint y: 125, distance: 14.9
click at [601, 125] on input "Off The Bone For 1 Person" at bounding box center [544, 130] width 113 height 17
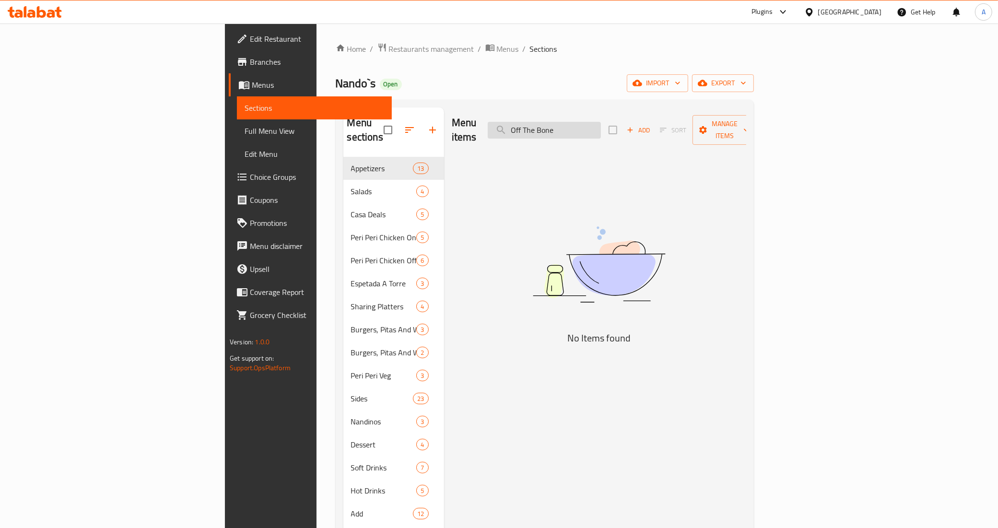
click at [601, 125] on input "Off The Bone" at bounding box center [544, 130] width 113 height 17
paste input "For 2 Persons"
drag, startPoint x: 604, startPoint y: 128, endPoint x: 569, endPoint y: 132, distance: 34.8
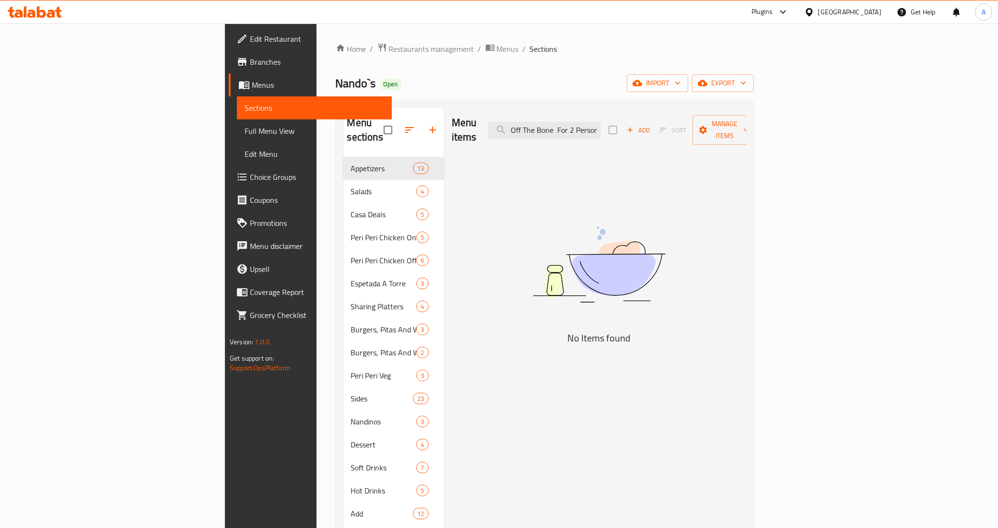
click at [548, 132] on div "Menu items Off The Bone For 2 Persons Add Sort Manage items" at bounding box center [599, 130] width 295 height 46
click at [593, 130] on input "Off The Bone For 2 Persons" at bounding box center [544, 130] width 113 height 17
drag, startPoint x: 607, startPoint y: 125, endPoint x: 533, endPoint y: 120, distance: 74.0
click at [534, 120] on div "Menu items Off The Bone For 2 Persons Add Sort Manage items" at bounding box center [599, 130] width 295 height 46
click at [601, 125] on input "The Bone For 2 Persons" at bounding box center [544, 130] width 113 height 17
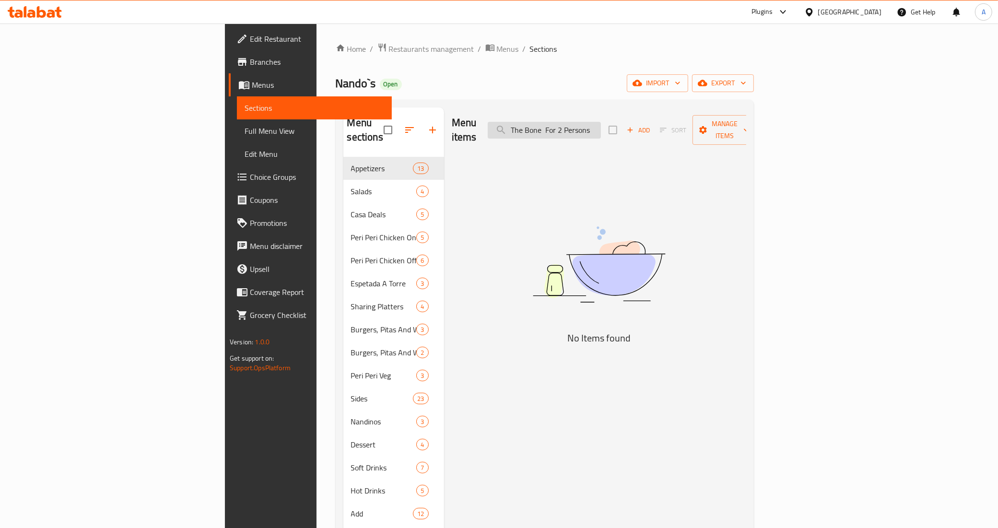
click at [601, 125] on input "The Bone For 2 Persons" at bounding box center [544, 130] width 113 height 17
type input "The Bone"
click at [601, 130] on input "The Bone" at bounding box center [544, 130] width 113 height 17
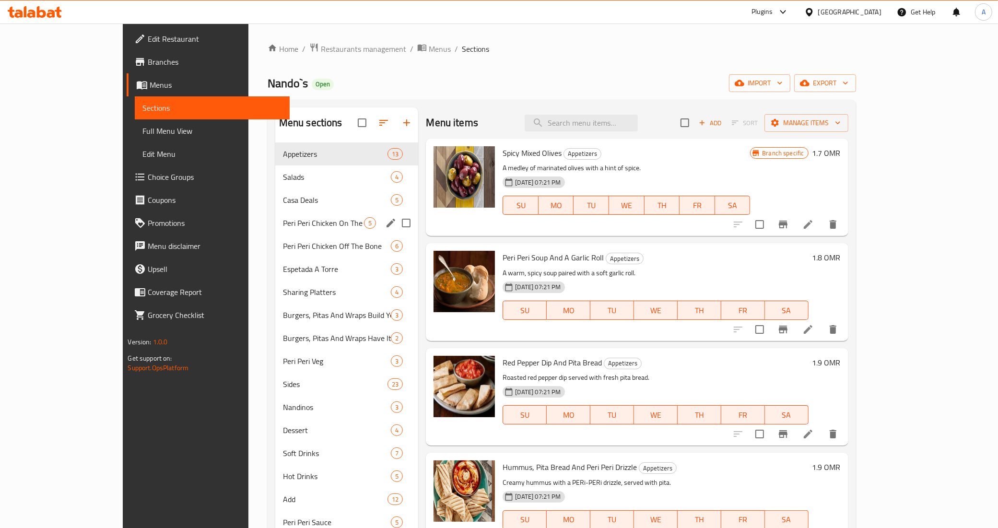
click at [283, 228] on span "Peri Peri Chicken On The Bone" at bounding box center [324, 223] width 82 height 12
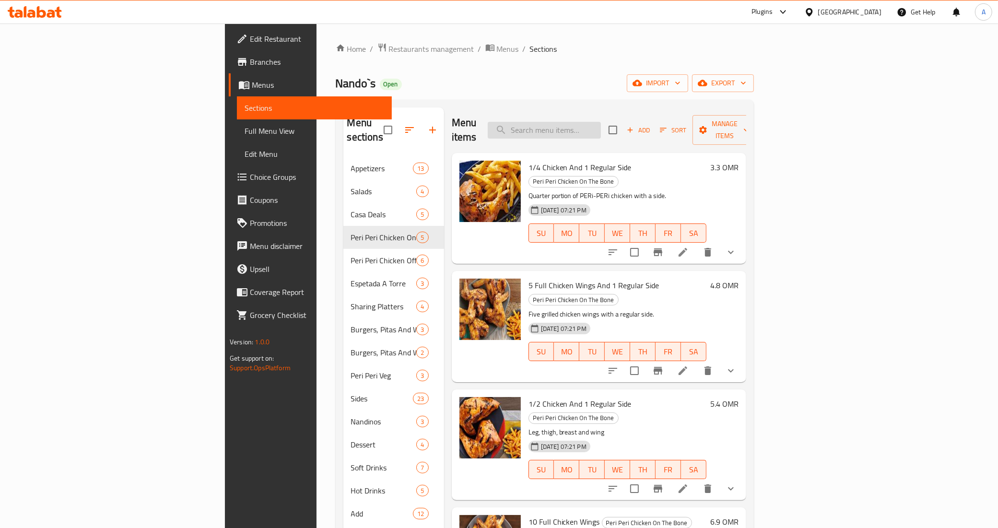
click at [601, 122] on input "search" at bounding box center [544, 130] width 113 height 17
paste input "On The Bone For 1 Person"
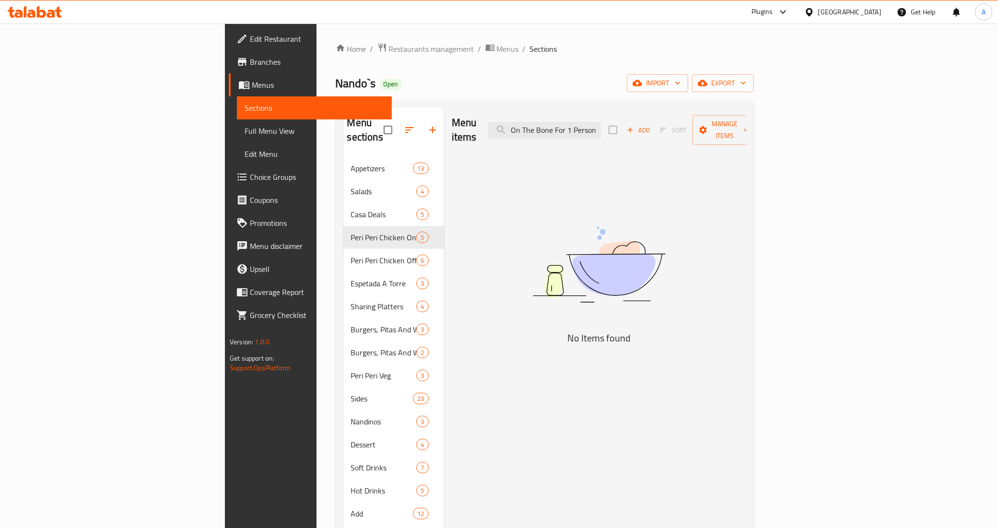
drag, startPoint x: 624, startPoint y: 123, endPoint x: 448, endPoint y: 103, distance: 177.7
click at [448, 103] on div "Menu sections Appetizers 13 Salads 4 Casa Deals 5 Peri Peri Chicken On The Bone…" at bounding box center [545, 372] width 418 height 544
click at [601, 125] on input "one For 1 Person" at bounding box center [544, 130] width 113 height 17
type input "For 1 Person"
